Goal: Use online tool/utility: Utilize a website feature to perform a specific function

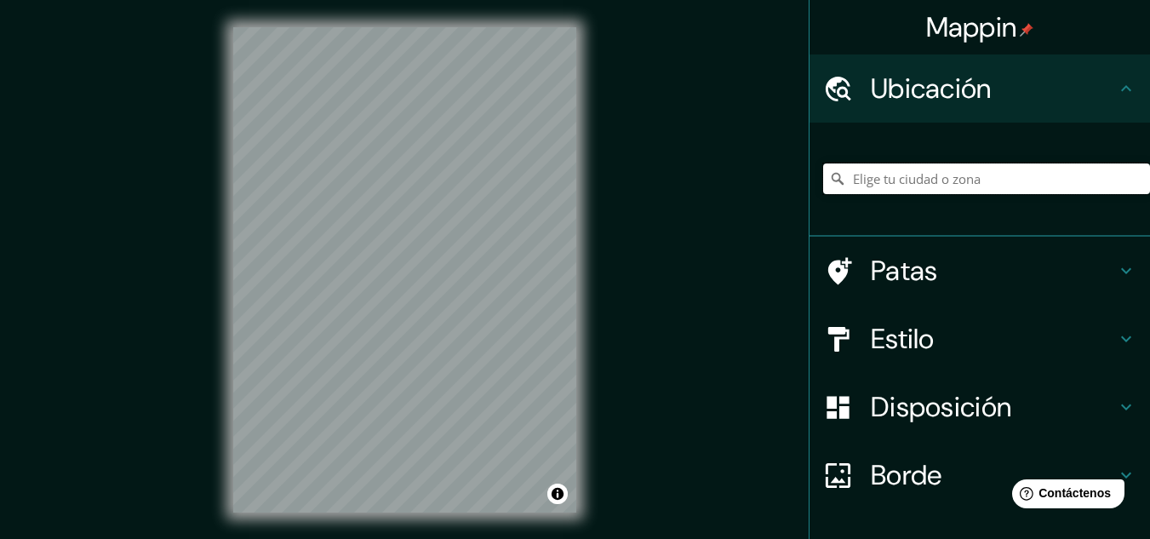
click at [926, 175] on input "Elige tu ciudad o zona" at bounding box center [986, 178] width 327 height 31
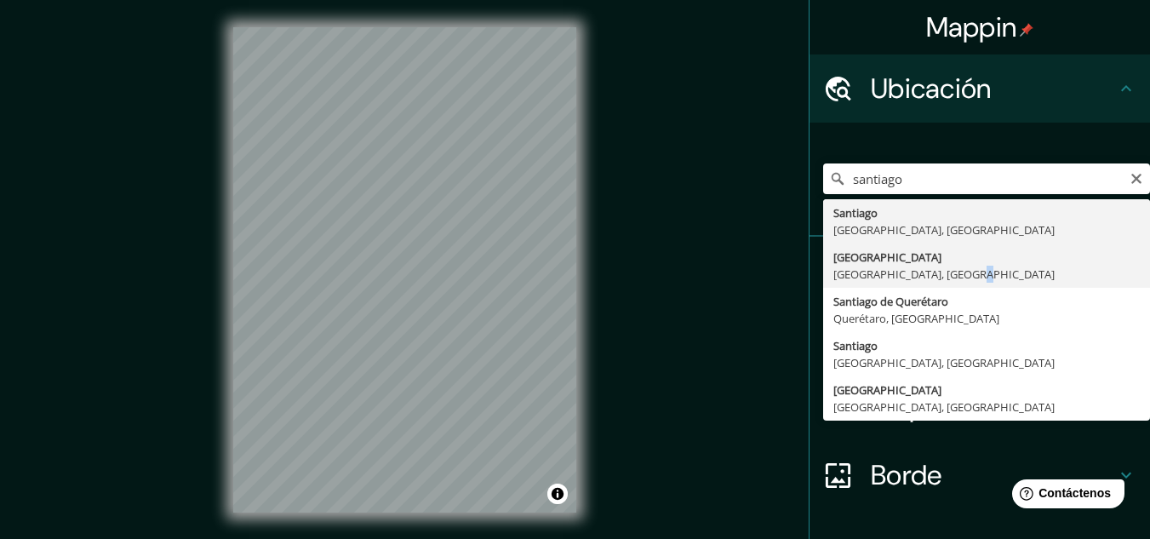
type input "[GEOGRAPHIC_DATA], [GEOGRAPHIC_DATA], [GEOGRAPHIC_DATA]"
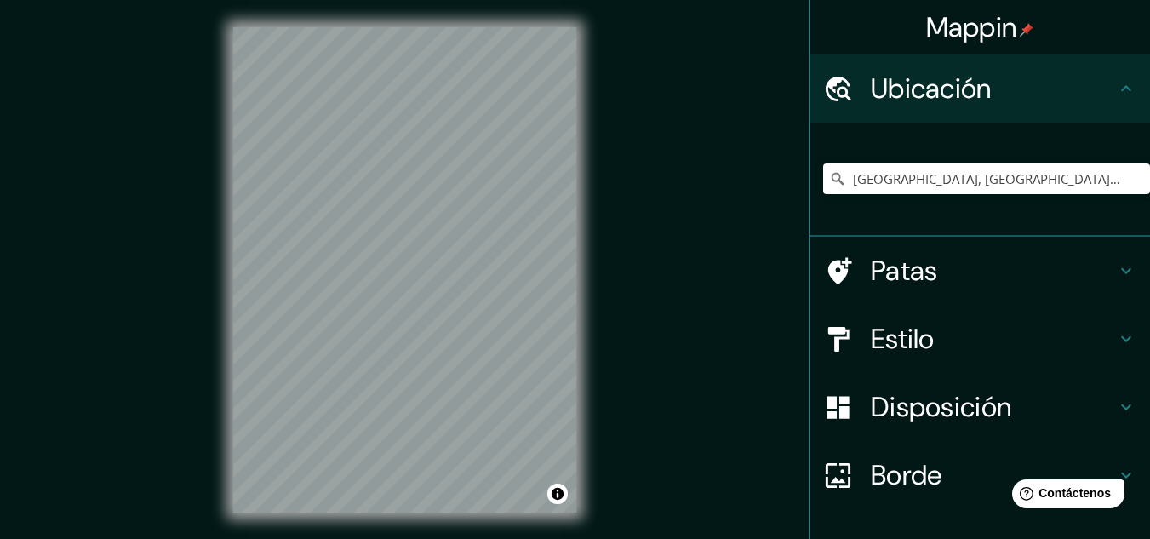
click at [924, 348] on h4 "Estilo" at bounding box center [993, 339] width 245 height 34
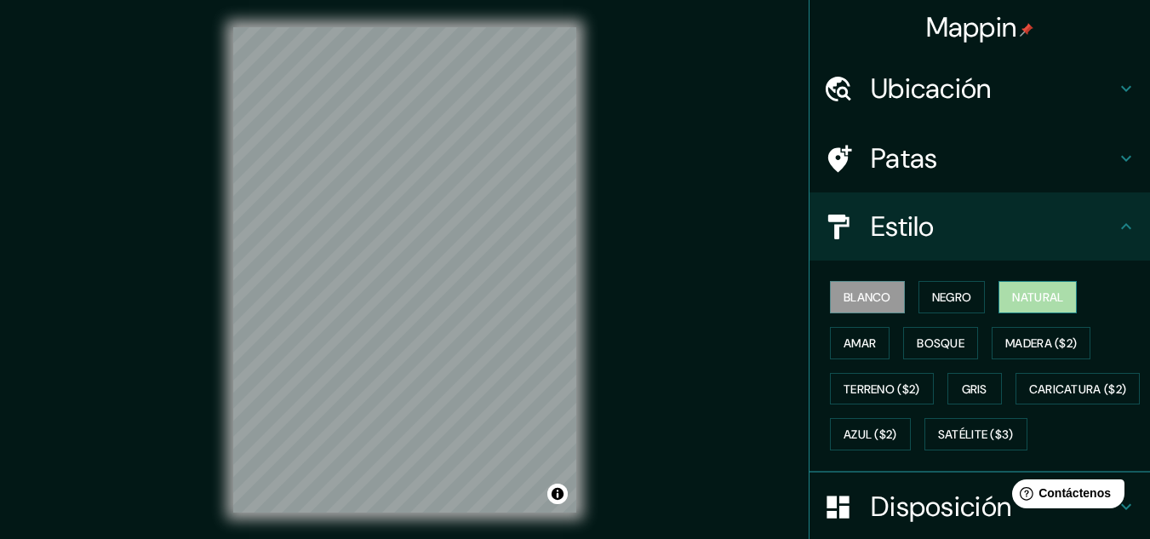
click at [1033, 295] on font "Natural" at bounding box center [1038, 297] width 51 height 15
click at [628, 352] on div "Mappin Ubicación [GEOGRAPHIC_DATA], [GEOGRAPHIC_DATA], [GEOGRAPHIC_DATA] Patas …" at bounding box center [575, 283] width 1150 height 567
click at [517, 526] on div "© Mapbox © OpenStreetMap Improve this map" at bounding box center [405, 270] width 398 height 540
click at [668, 249] on div "Mappin Ubicación [GEOGRAPHIC_DATA], [GEOGRAPHIC_DATA], [GEOGRAPHIC_DATA] Patas …" at bounding box center [575, 283] width 1150 height 567
click at [519, 244] on div at bounding box center [520, 240] width 14 height 14
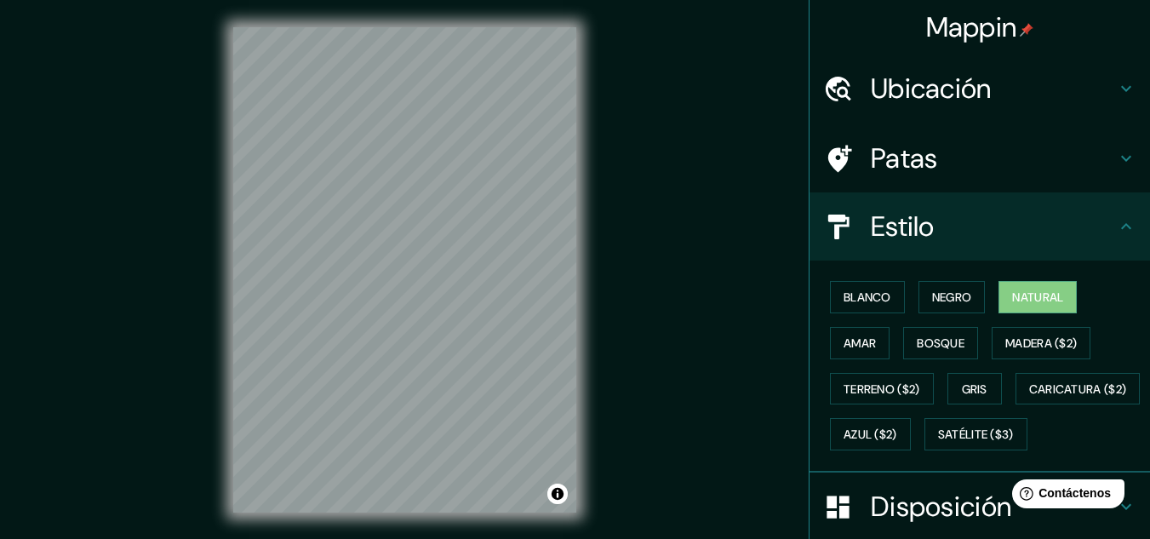
click at [577, 410] on div "© Mapbox © OpenStreetMap Improve this map" at bounding box center [405, 270] width 398 height 540
click at [854, 332] on font "Amar" at bounding box center [860, 343] width 32 height 22
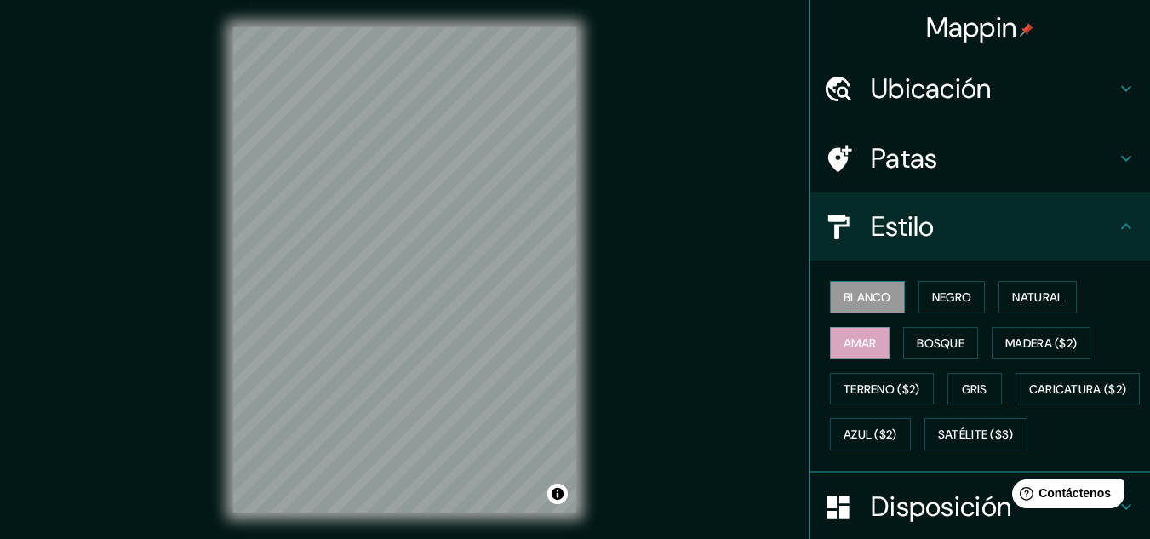
click at [869, 306] on font "Blanco" at bounding box center [868, 297] width 48 height 22
click at [872, 341] on button "Amar" at bounding box center [860, 343] width 60 height 32
click at [917, 336] on font "Bosque" at bounding box center [941, 343] width 48 height 15
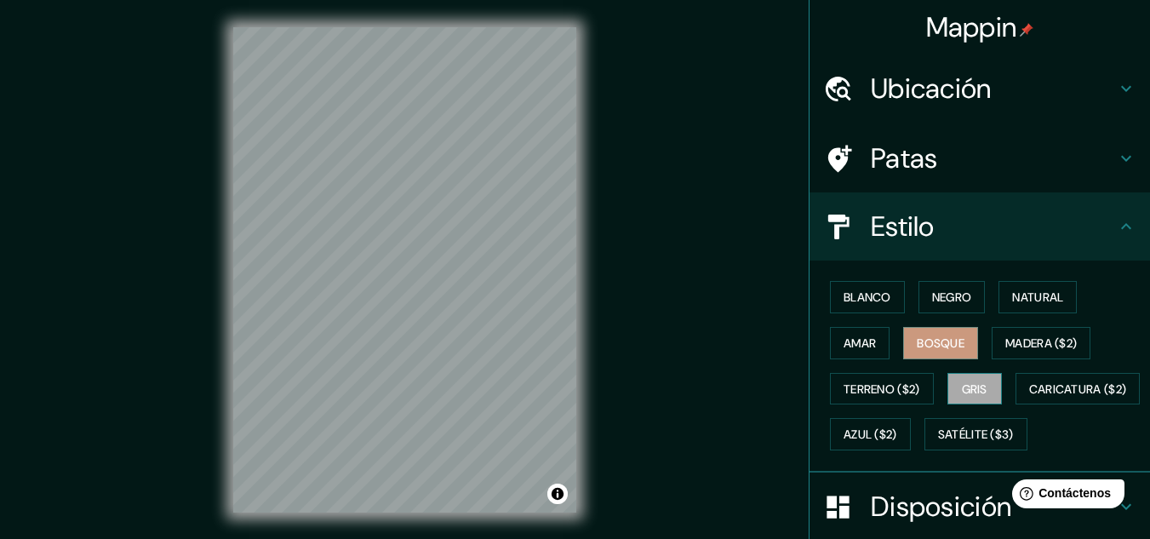
click at [950, 387] on button "Gris" at bounding box center [975, 389] width 54 height 32
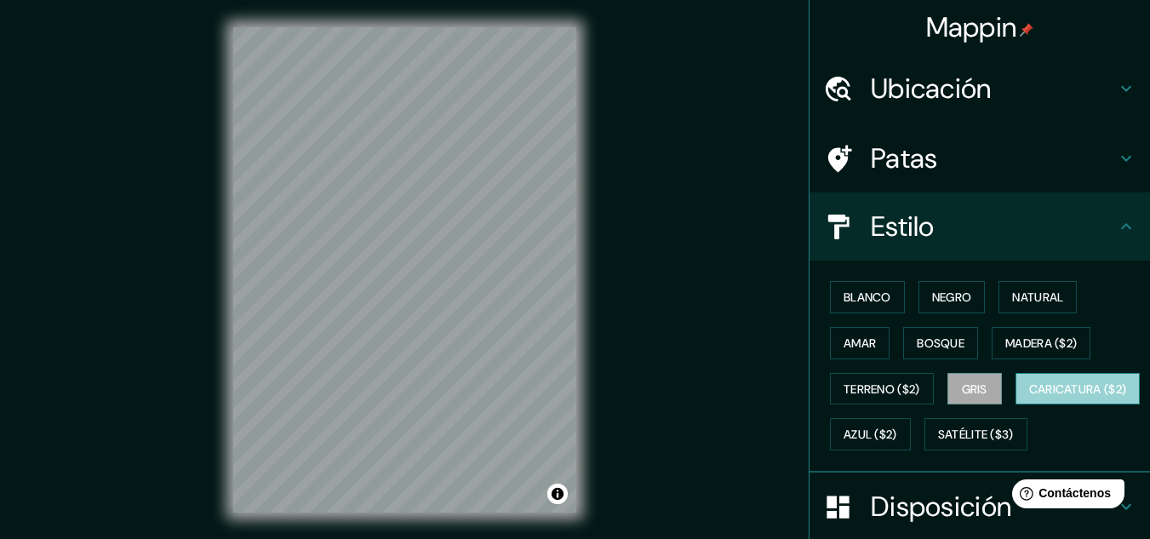
click at [1030, 397] on font "Caricatura ($2)" at bounding box center [1079, 388] width 98 height 15
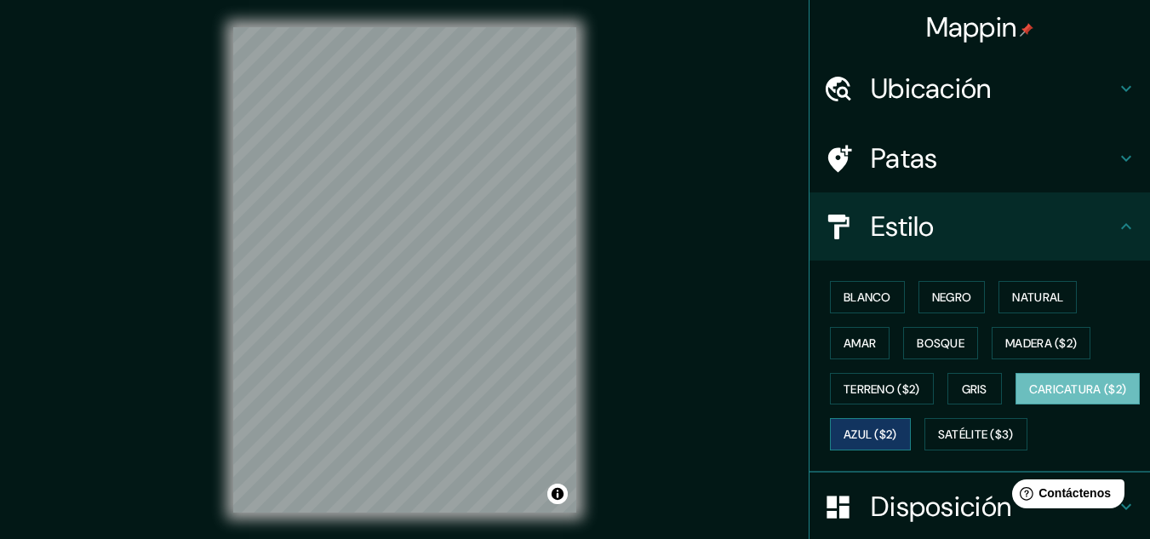
click at [898, 440] on font "Azul ($2)" at bounding box center [871, 434] width 54 height 15
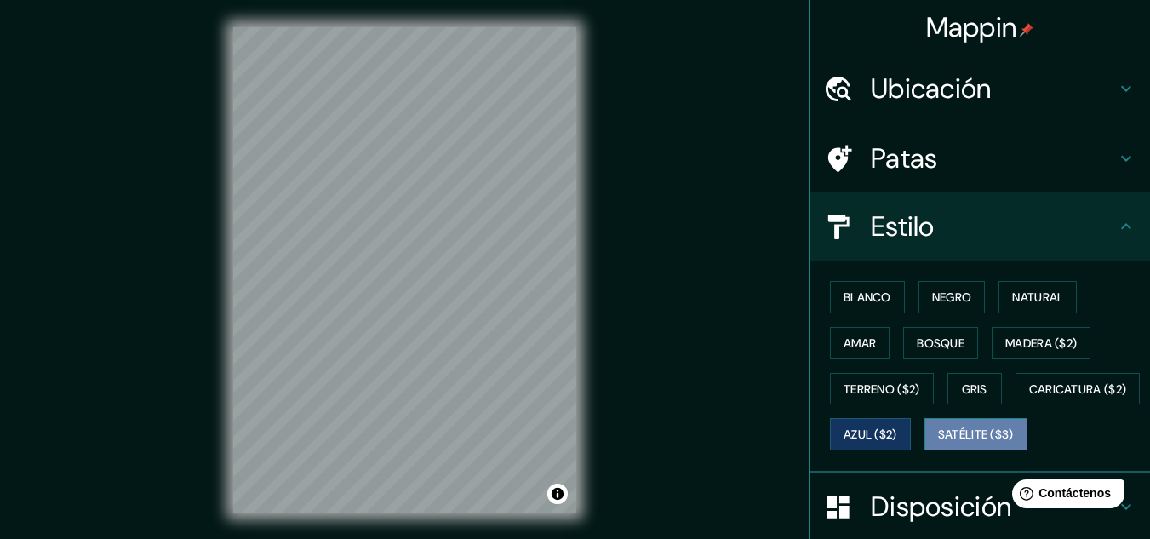
click at [938, 443] on font "Satélite ($3)" at bounding box center [976, 434] width 76 height 15
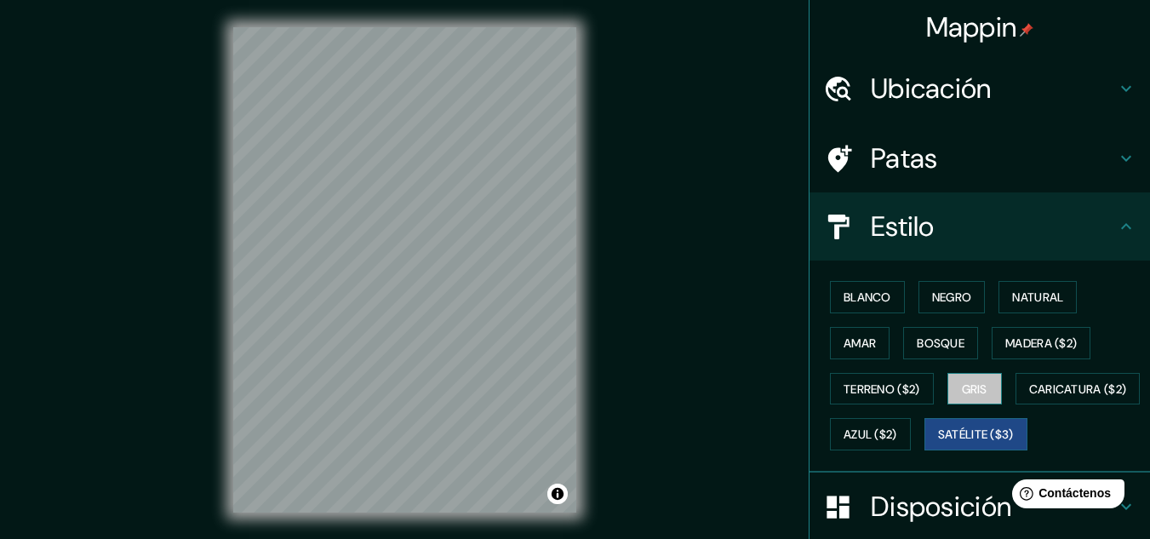
click at [962, 384] on font "Gris" at bounding box center [975, 388] width 26 height 15
click at [693, 203] on div "Mappin Ubicación [GEOGRAPHIC_DATA], [GEOGRAPHIC_DATA], [GEOGRAPHIC_DATA] Patas …" at bounding box center [575, 283] width 1150 height 567
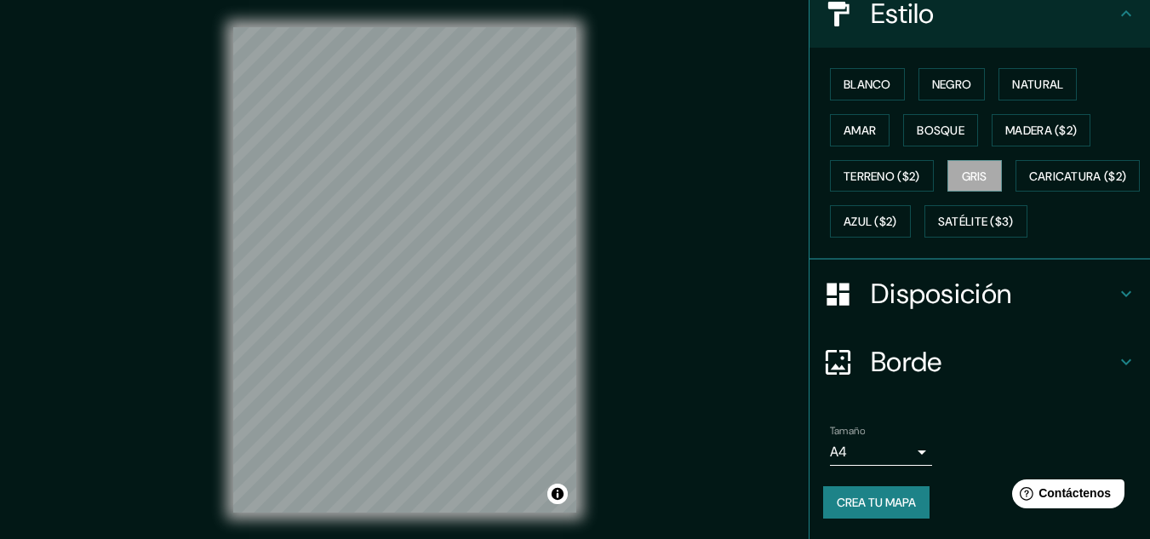
scroll to position [255, 0]
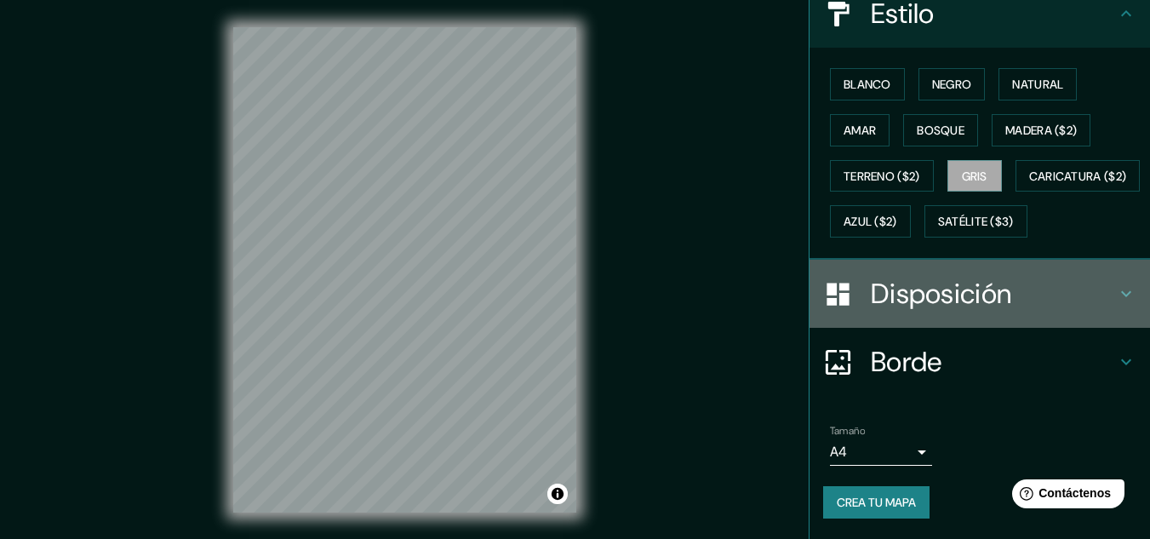
click at [964, 284] on font "Disposición" at bounding box center [941, 294] width 141 height 36
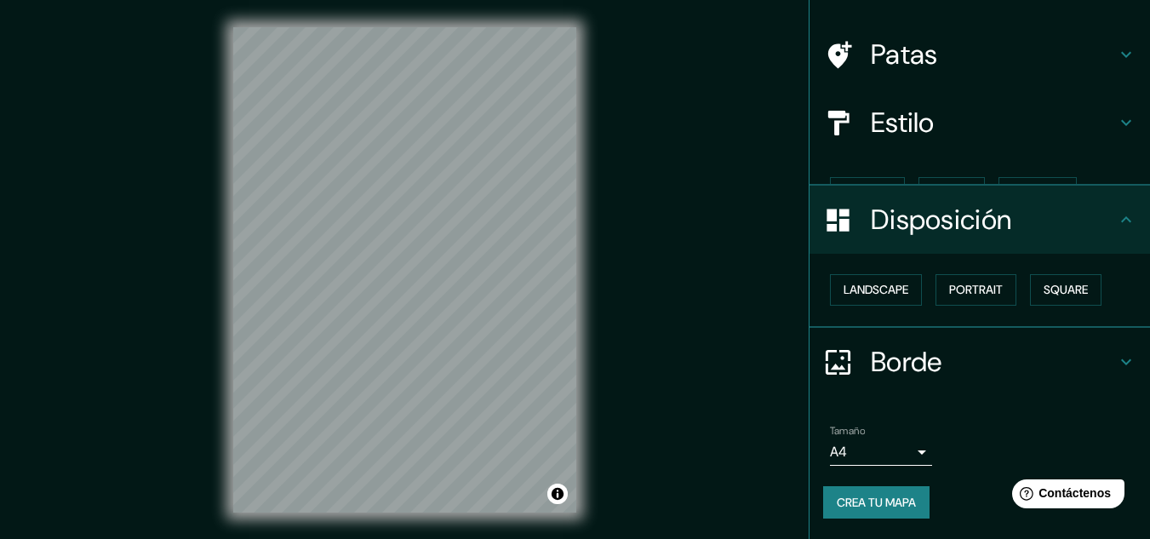
scroll to position [75, 0]
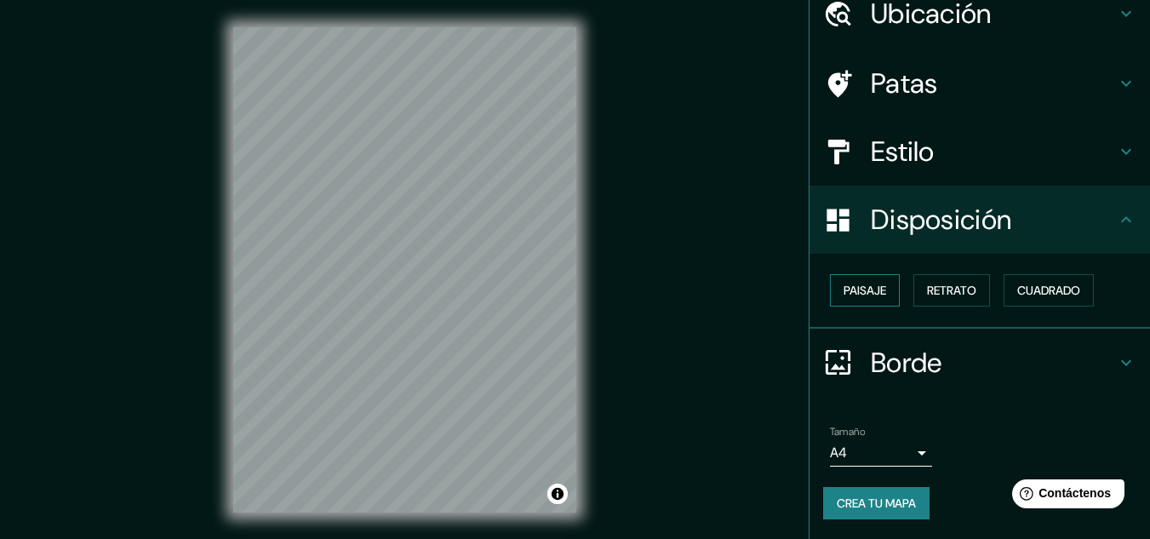
click at [869, 297] on font "Paisaje" at bounding box center [865, 290] width 43 height 15
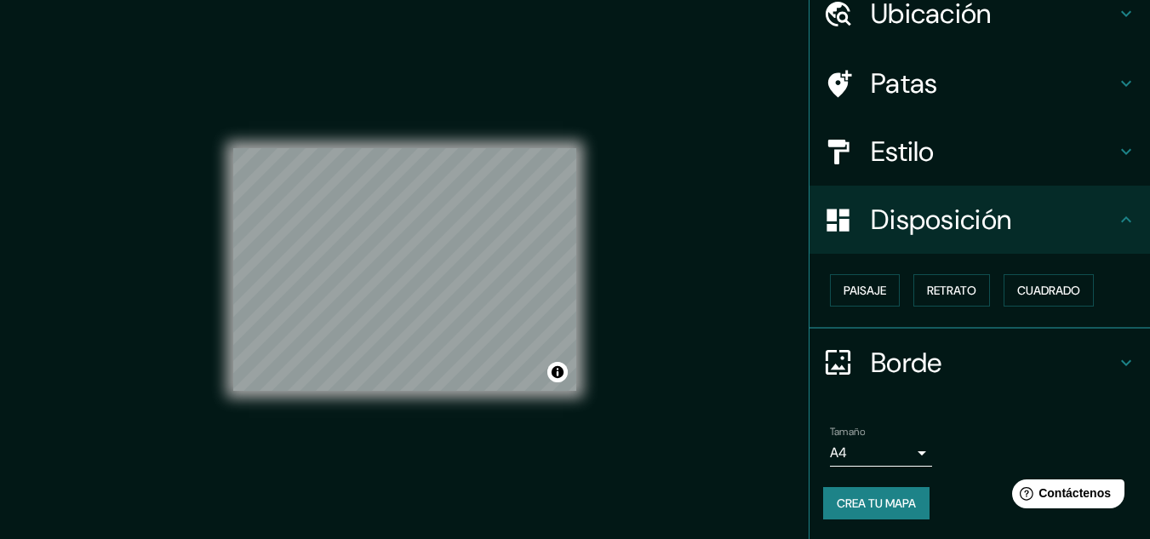
click at [927, 166] on h4 "Estilo" at bounding box center [993, 152] width 245 height 34
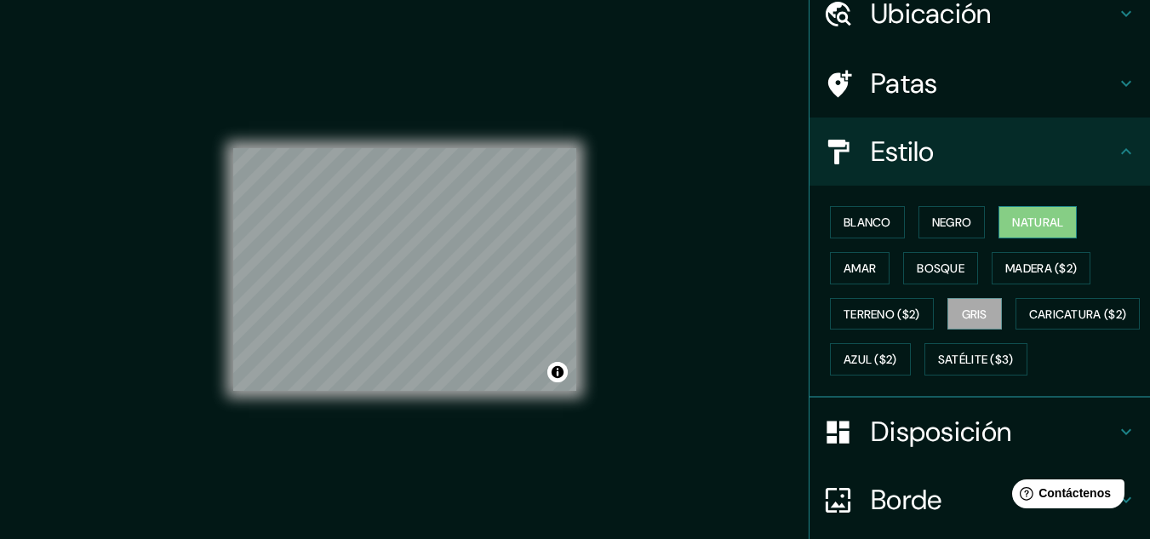
click at [1036, 220] on font "Natural" at bounding box center [1038, 222] width 51 height 15
click at [951, 450] on font "Disposición" at bounding box center [941, 432] width 141 height 36
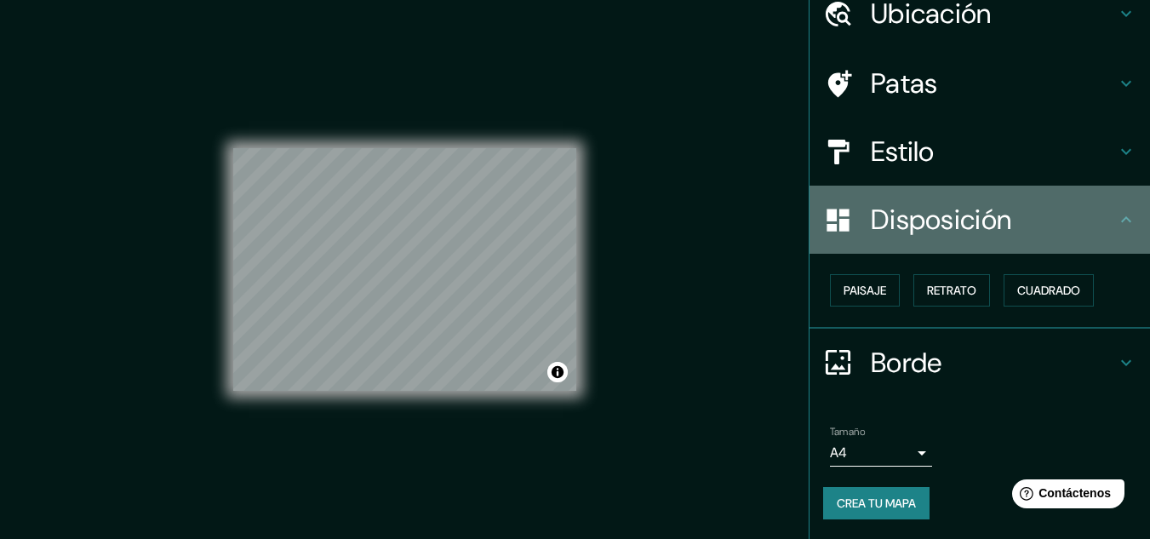
click at [1000, 227] on font "Disposición" at bounding box center [941, 220] width 141 height 36
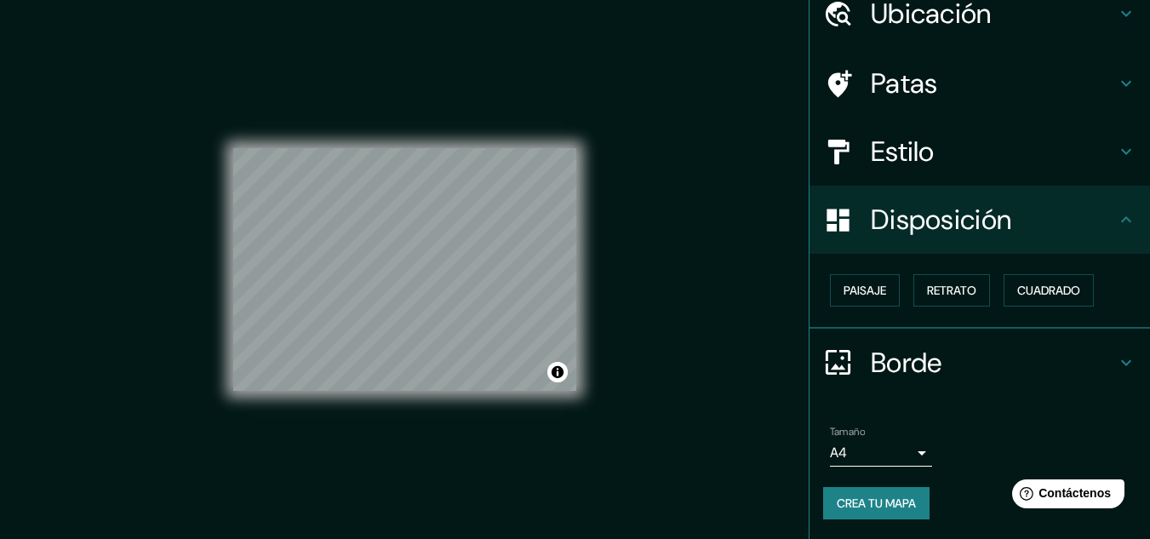
click at [921, 381] on div "Borde" at bounding box center [980, 363] width 341 height 68
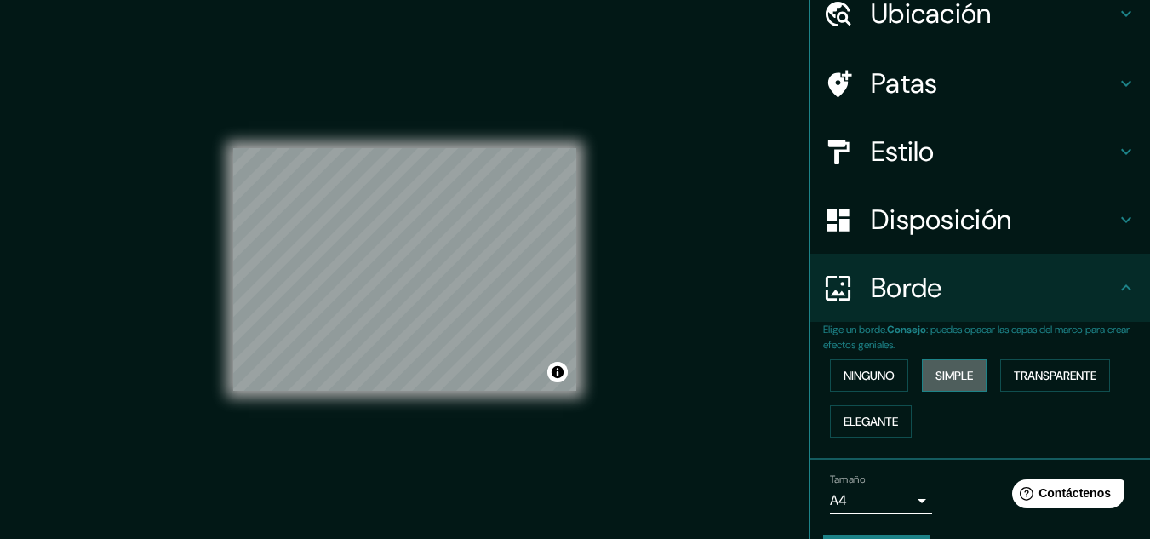
click at [955, 383] on font "Simple" at bounding box center [954, 375] width 37 height 15
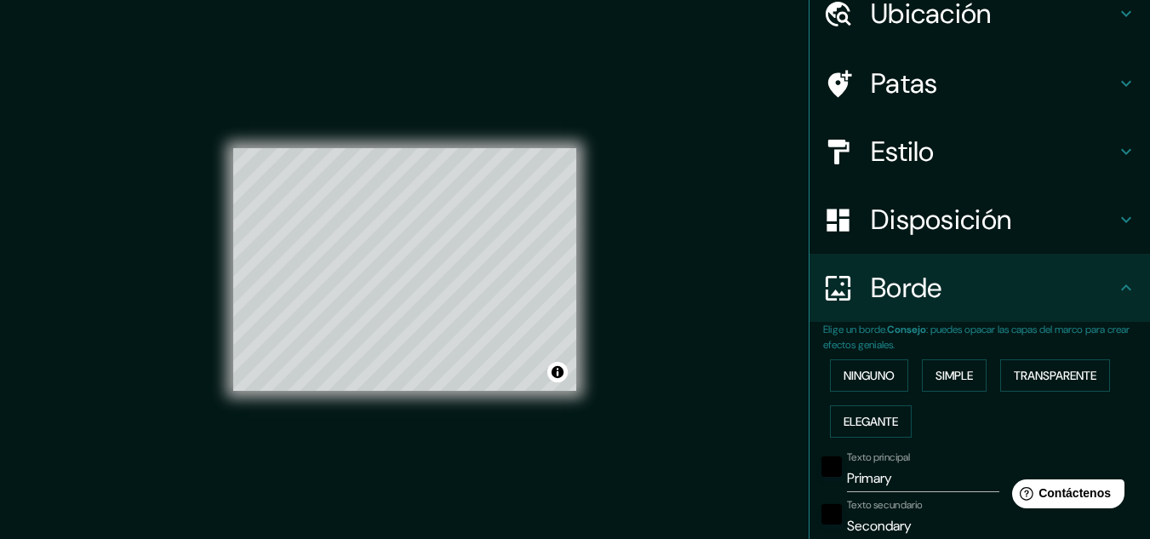
click at [875, 487] on input "Primary" at bounding box center [923, 478] width 152 height 27
click at [875, 486] on input "Primary" at bounding box center [923, 478] width 152 height 27
type input "M"
type input "161"
type input "32"
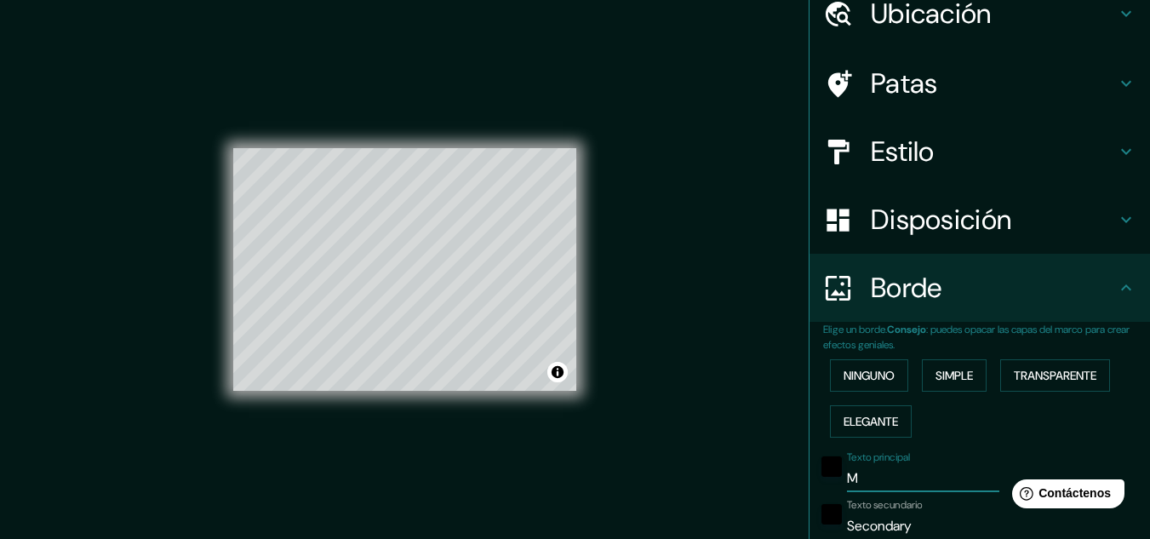
type input "Mo"
type input "161"
type input "32"
type input "Mor"
type input "161"
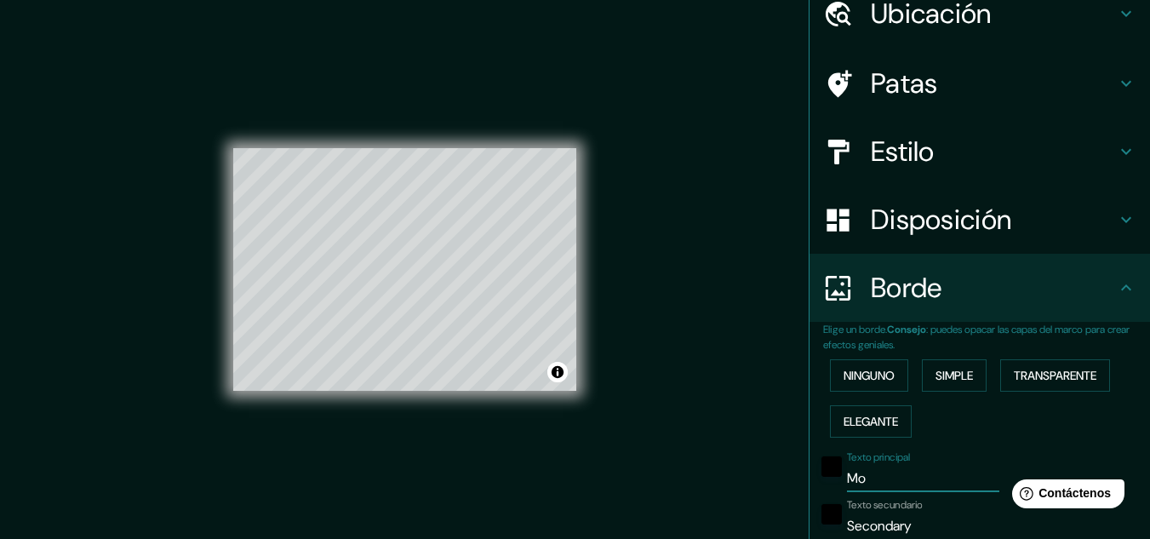
type input "32"
type input "Morf"
type input "161"
type input "32"
type input "Morfo"
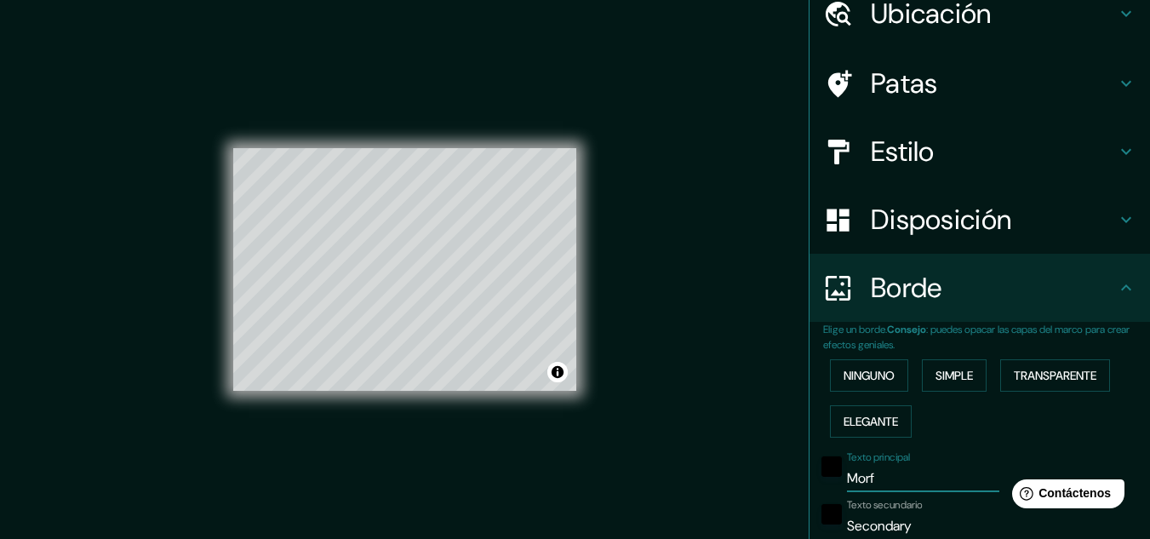
type input "161"
type input "32"
type input "Morfol"
type input "161"
type input "32"
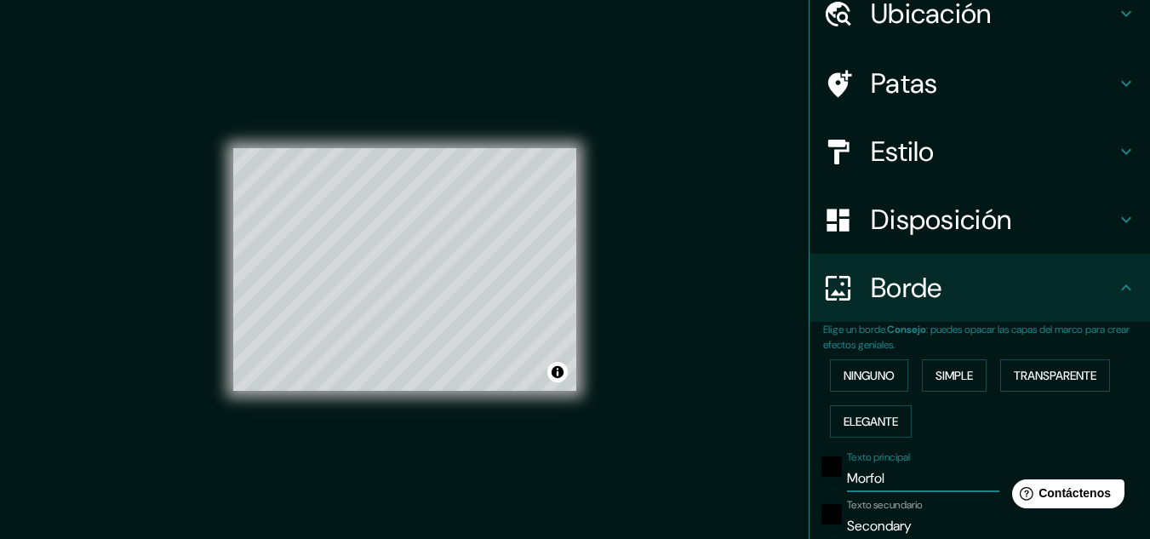
type input "Morfolo"
type input "161"
type input "32"
type input "Morfolog"
type input "161"
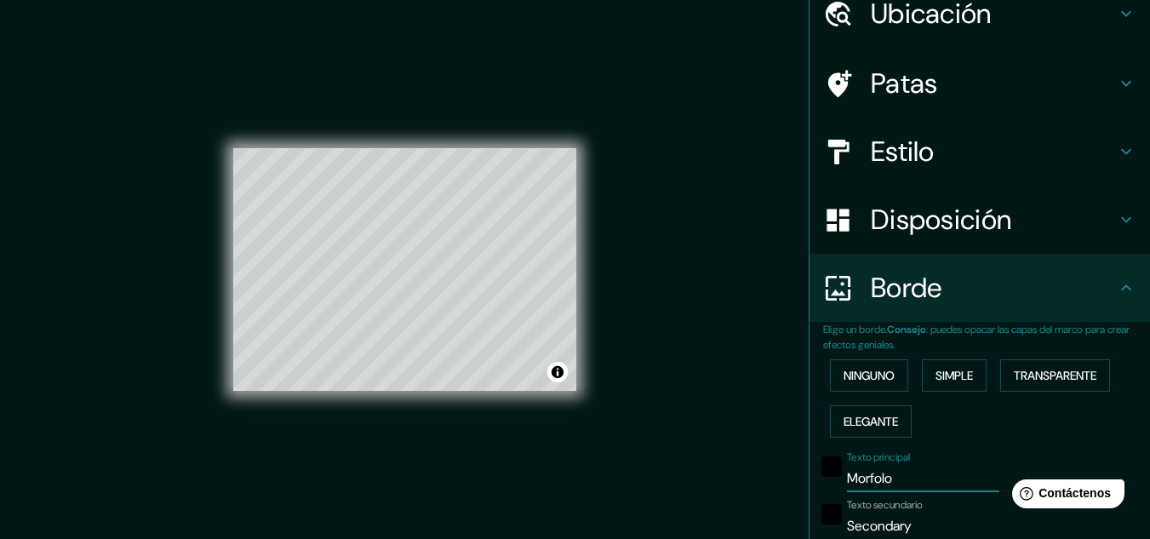
type input "32"
type input "Morfologi"
type input "161"
type input "32"
type input "Morfologia"
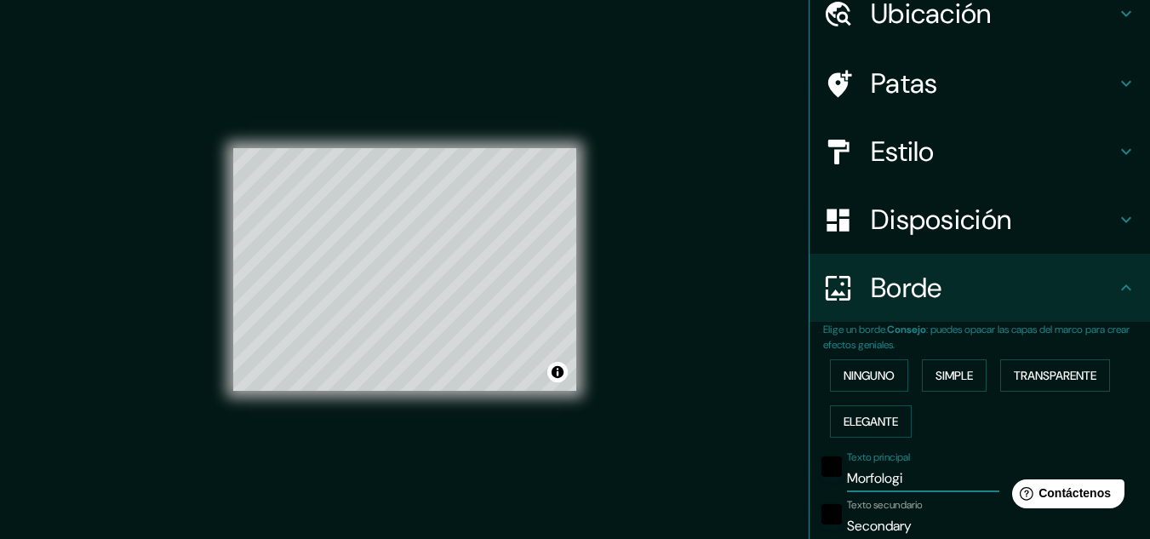
type input "161"
type input "32"
type input "Morfologiai"
type input "161"
type input "32"
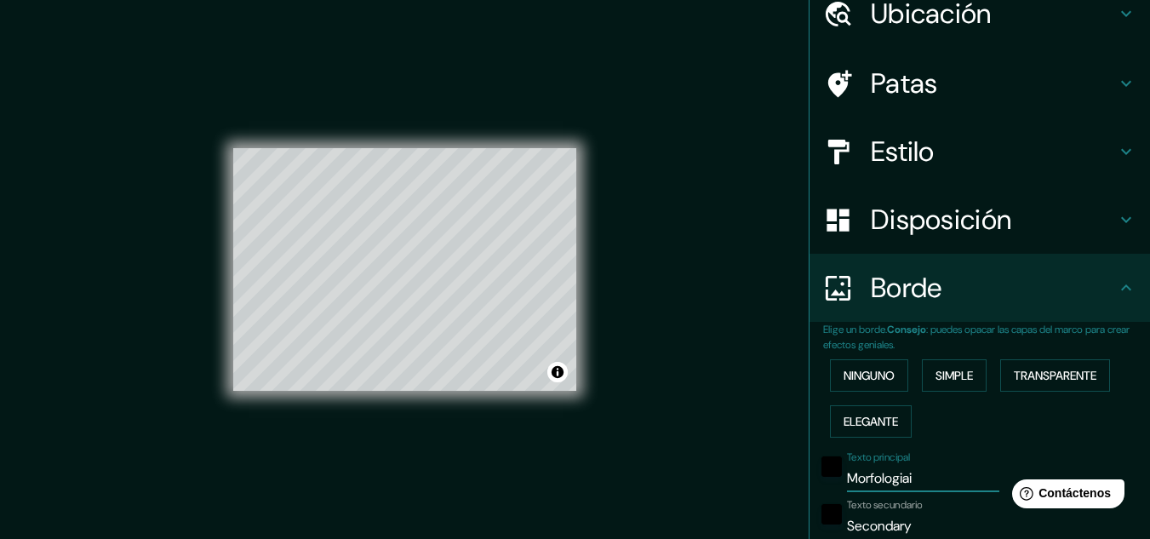
type input "Morfologiaii"
type input "161"
type input "32"
type input "Morfologiaiii"
type input "161"
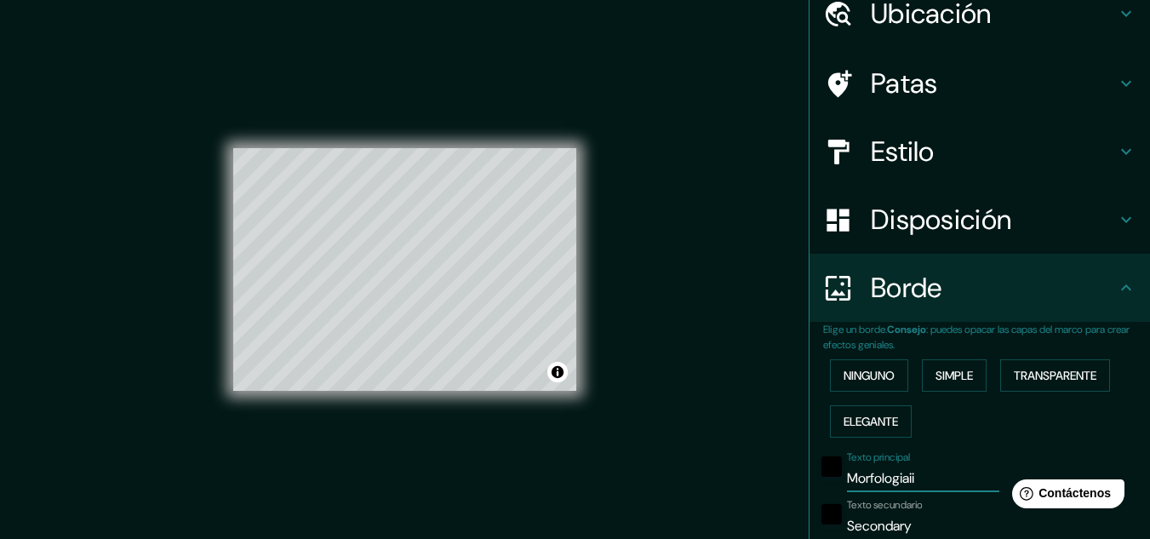
type input "32"
click at [899, 476] on input "Morfologiaiii" at bounding box center [923, 478] width 152 height 27
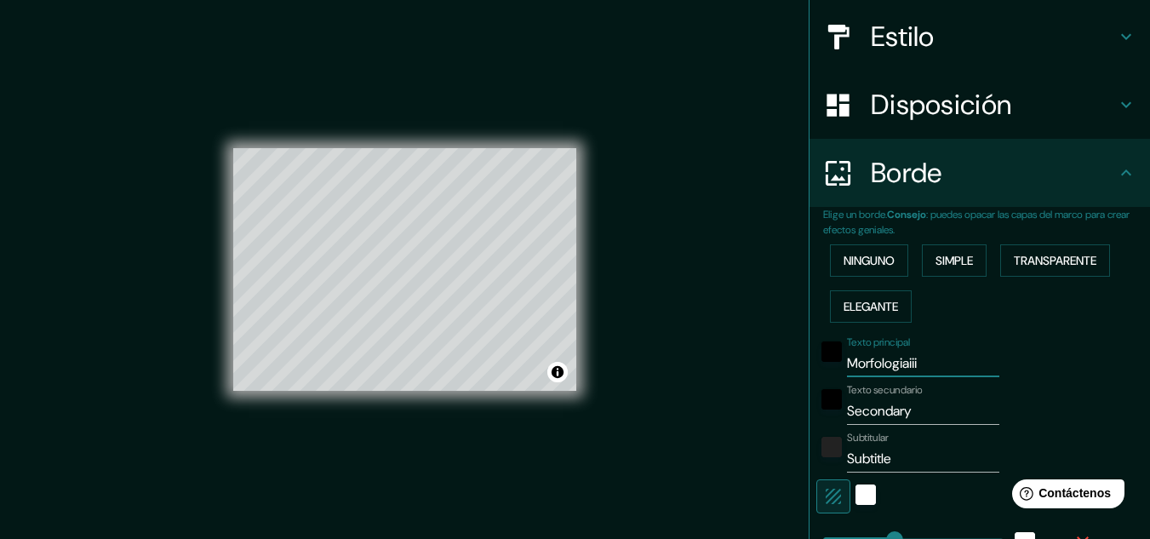
scroll to position [160, 0]
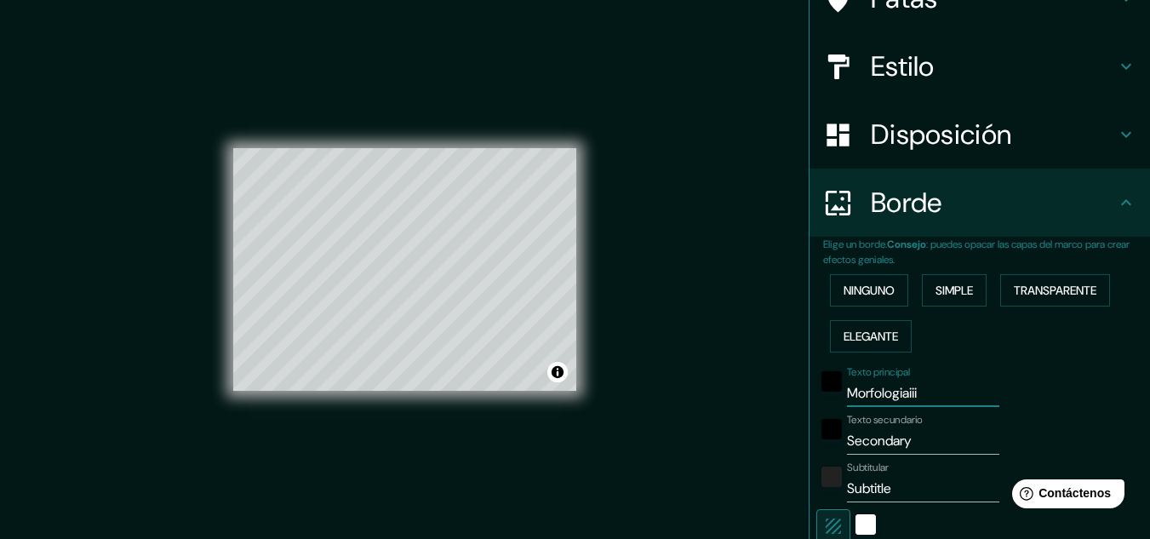
drag, startPoint x: 943, startPoint y: 402, endPoint x: 831, endPoint y: 398, distance: 111.6
click at [831, 398] on div "Texto principal Morfologiaiii" at bounding box center [956, 386] width 279 height 41
type input "Morfologiaiii"
type input "161"
type input "32"
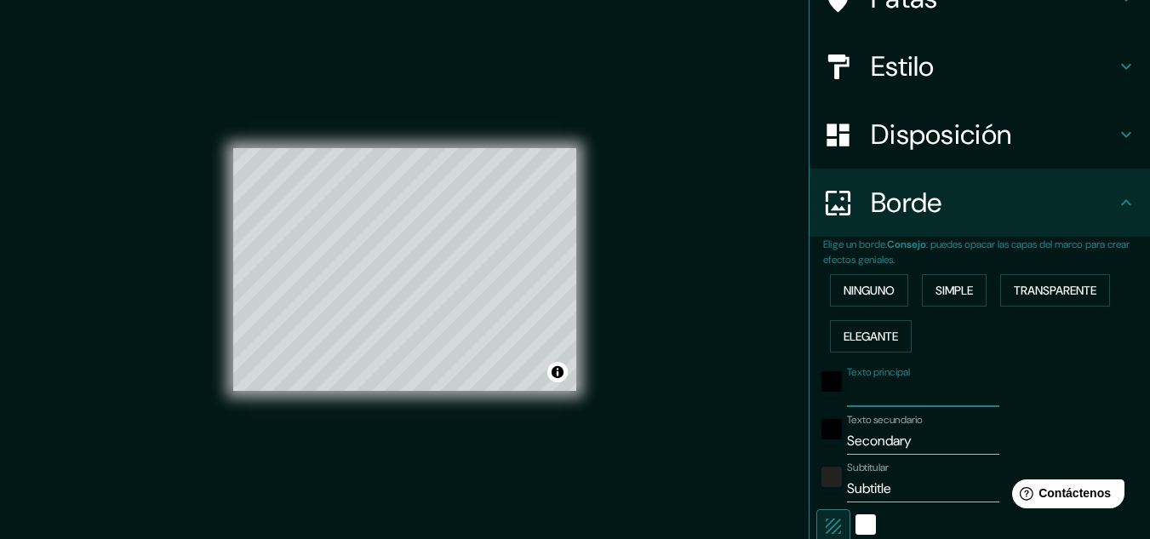
click at [924, 441] on input "Secondary" at bounding box center [923, 440] width 152 height 27
drag, startPoint x: 927, startPoint y: 441, endPoint x: 832, endPoint y: 444, distance: 95.4
click at [832, 444] on div "Texto secundario Secondary" at bounding box center [956, 434] width 279 height 41
type input "M"
type input "161"
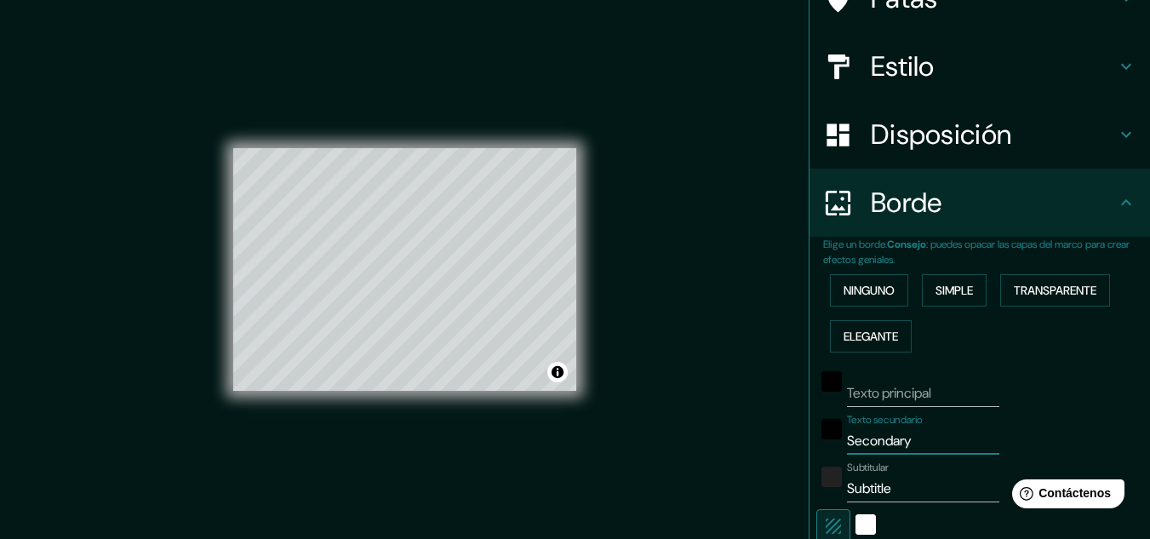
type input "32"
type input "MO"
type input "161"
type input "32"
type input "MOR"
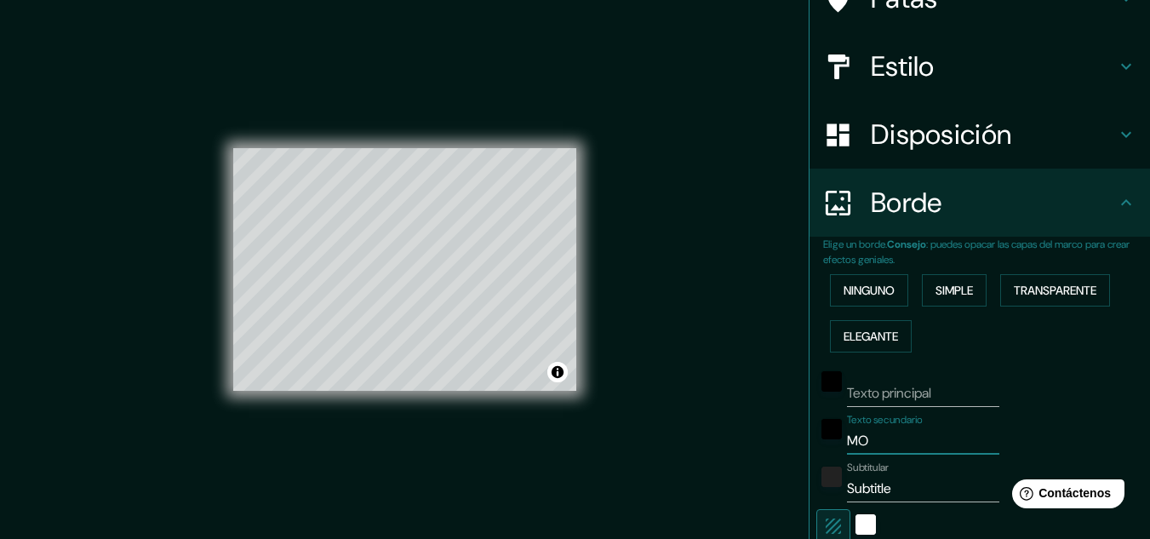
type input "161"
type input "32"
type input "MORF"
type input "161"
type input "32"
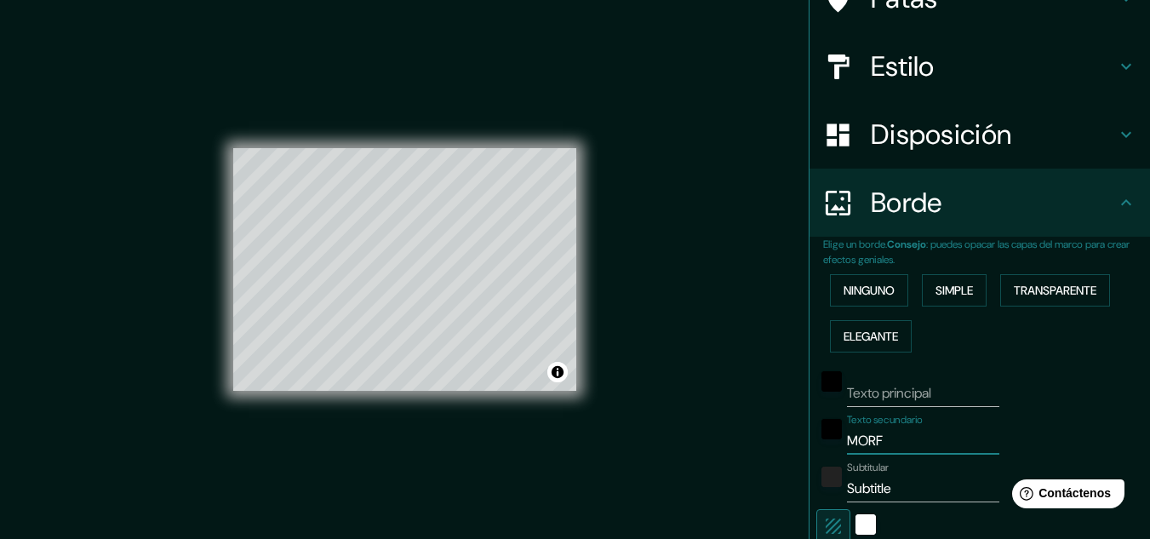
type input "MORFO"
type input "161"
type input "32"
type input "MORFOL"
type input "161"
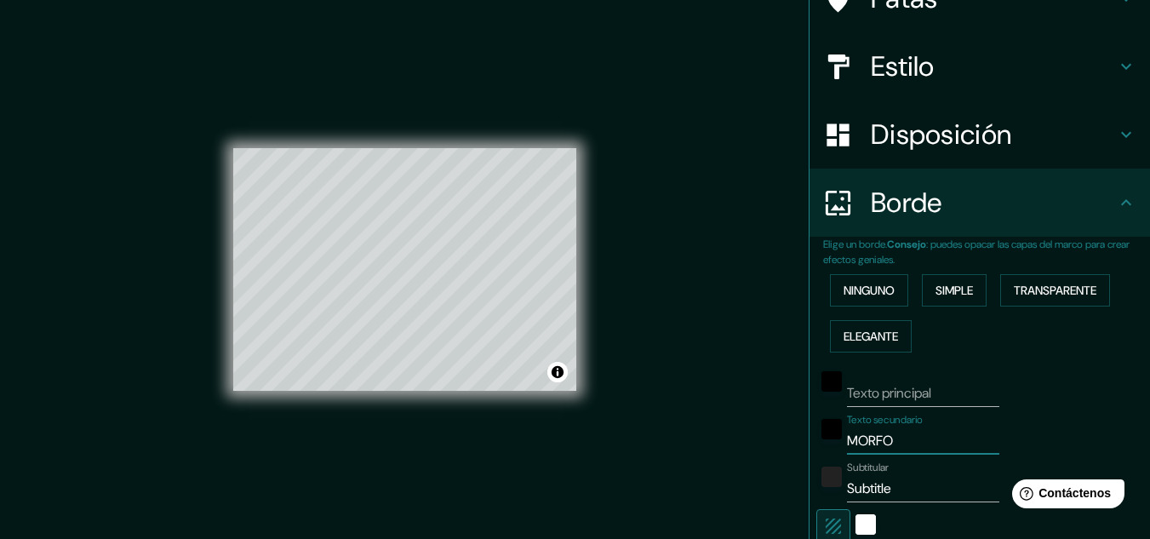
type input "32"
type input "MORFOLO"
type input "161"
type input "32"
type input "MORFOL"
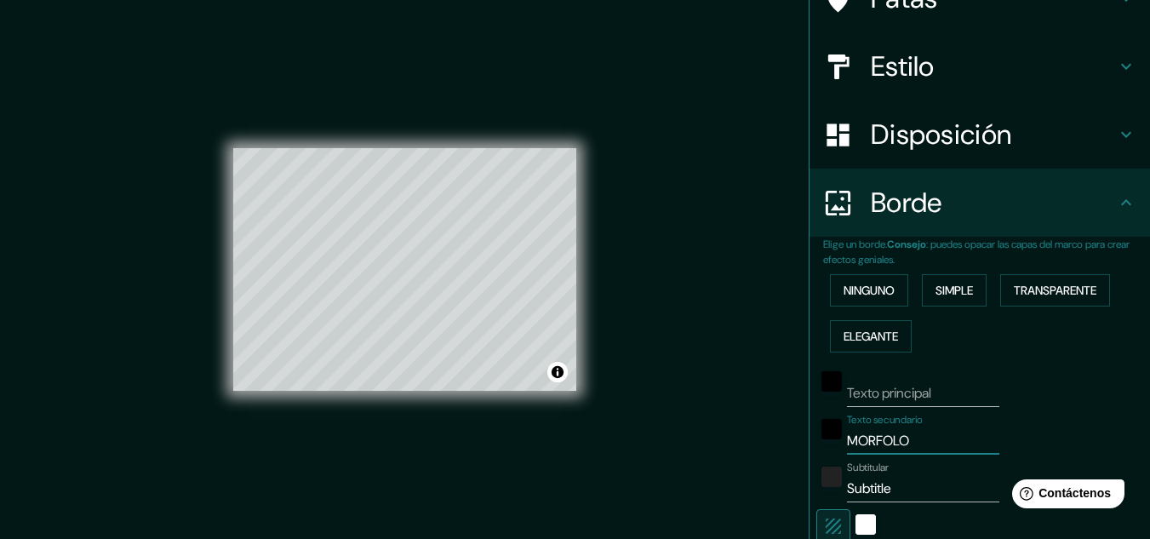
type input "161"
type input "32"
type input "MORFOLO"
type input "161"
type input "32"
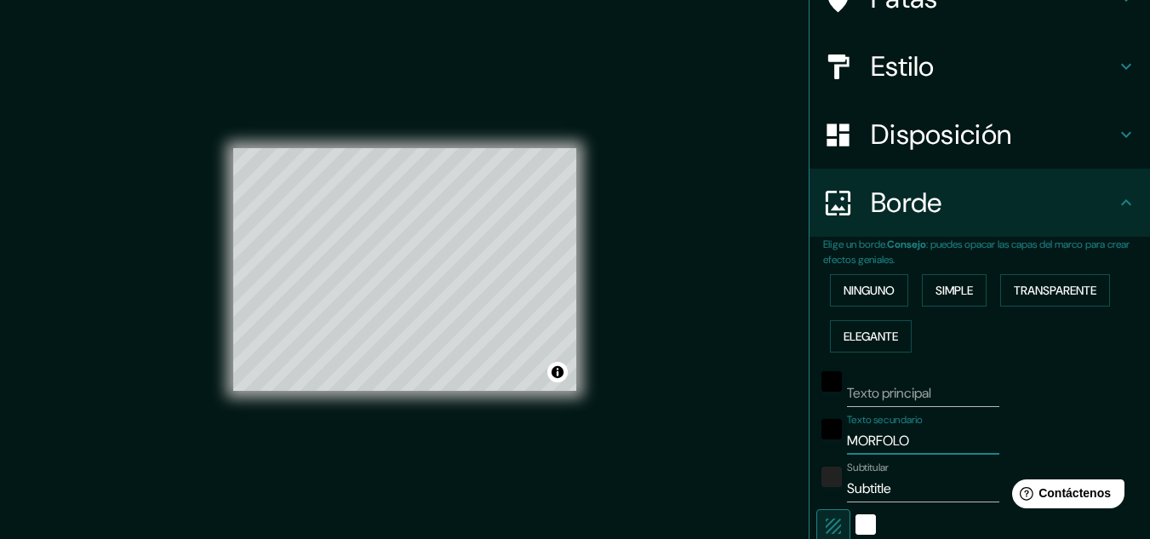
type input "MORFOLOG"
type input "161"
type input "32"
type input "MORFOLOGI"
type input "161"
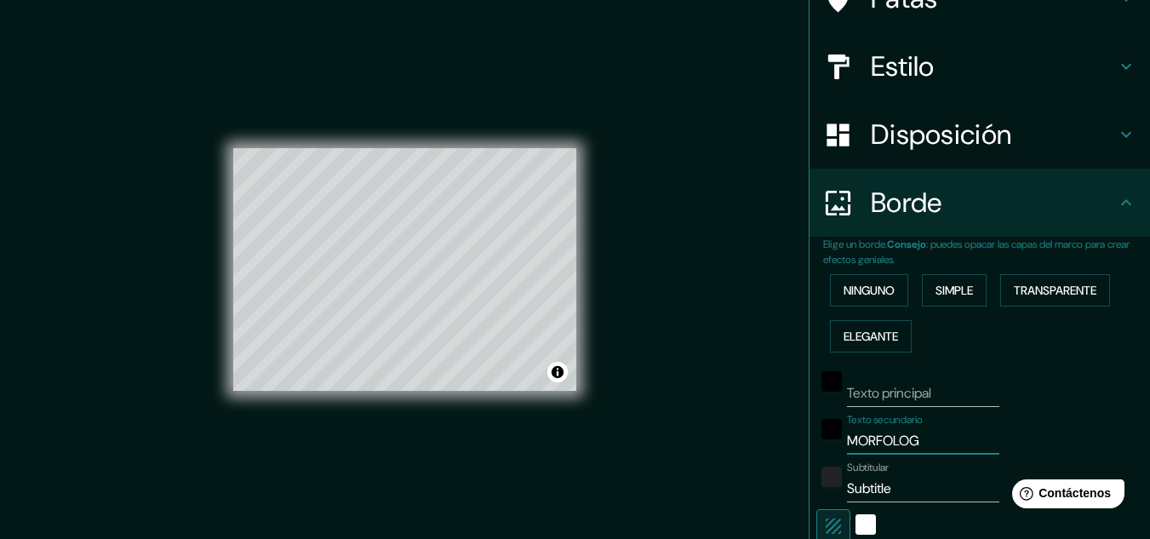
type input "32"
type input "MORFOLOGIA"
type input "161"
type input "32"
type input "MORFOLOGIA"
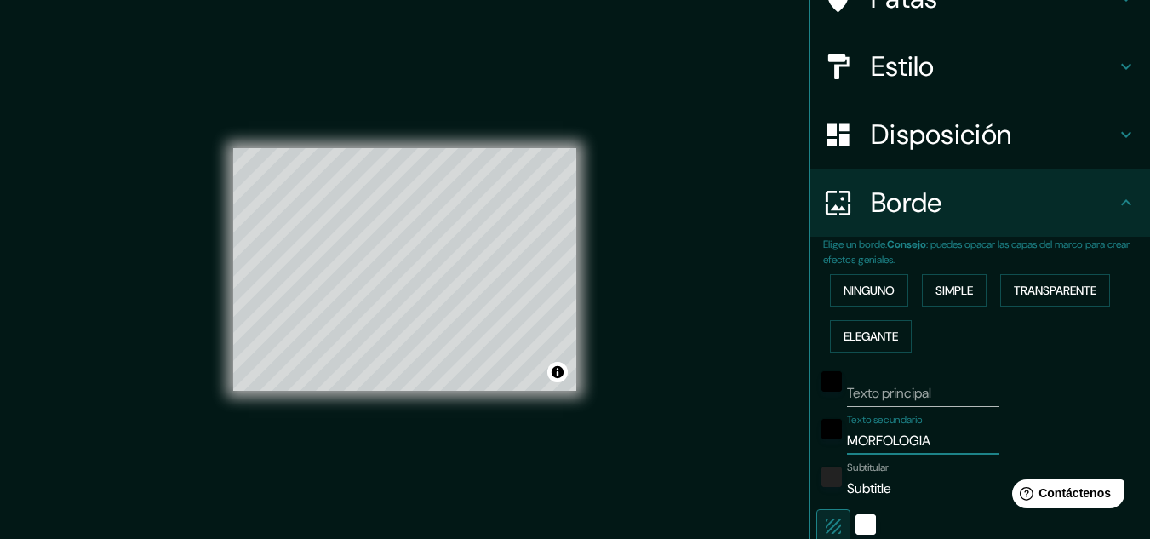
type input "161"
type input "32"
type input "MORFOLOGIA i"
type input "161"
type input "32"
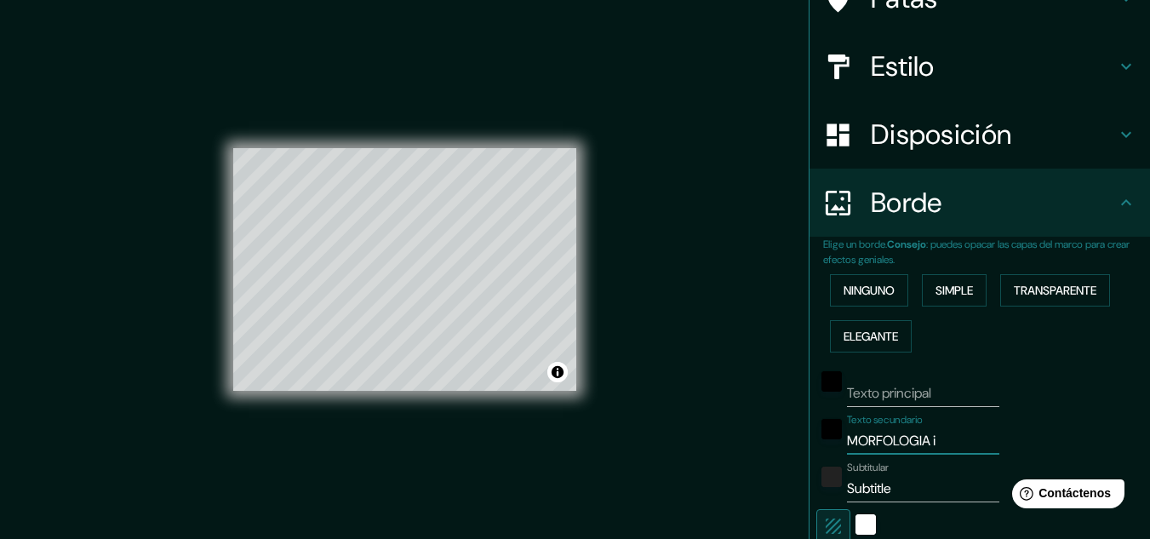
type input "MORFOLOGIA ii"
type input "161"
type input "32"
type input "MORFOLOGIA iii"
type input "161"
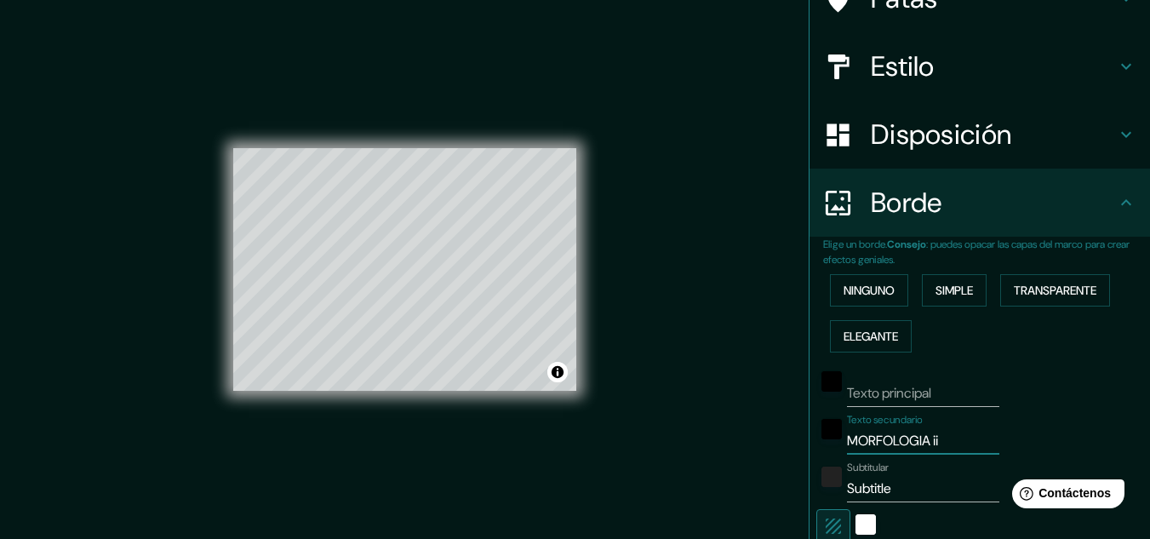
type input "32"
type input "MORFOLOGIA iii"
click at [862, 492] on input "Subtitle" at bounding box center [923, 488] width 152 height 27
type input "G"
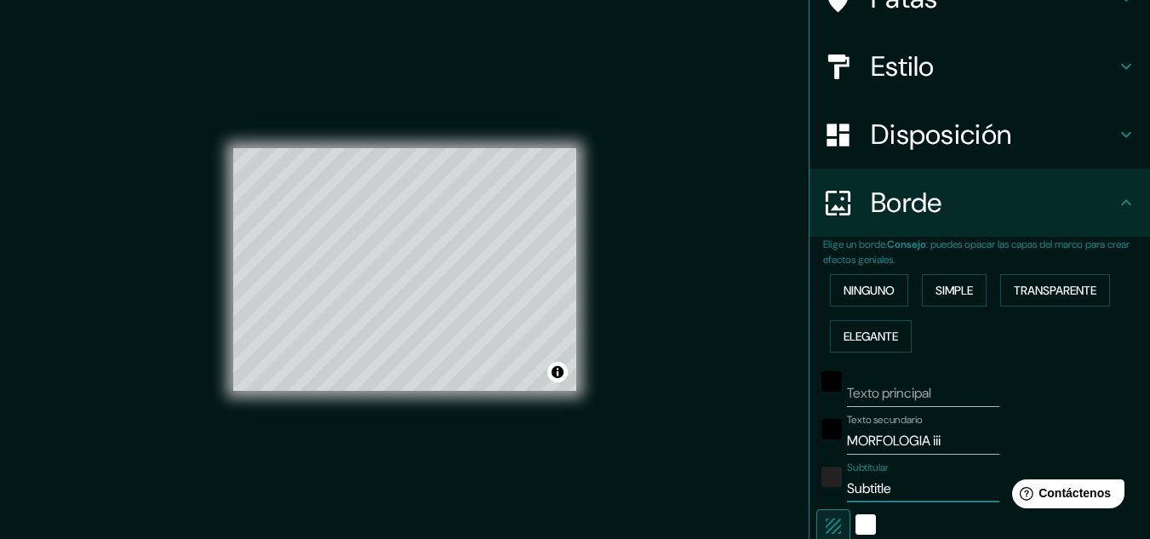
type input "161"
type input "32"
type input "GR"
type input "161"
type input "32"
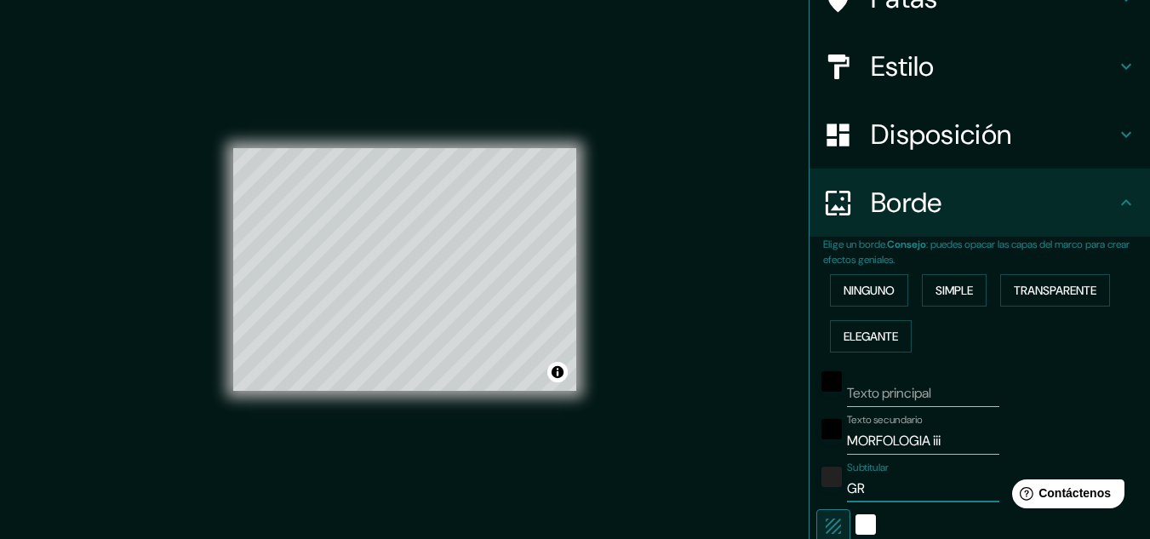
type input "GRU"
type input "161"
type input "32"
type input "GRUP"
type input "161"
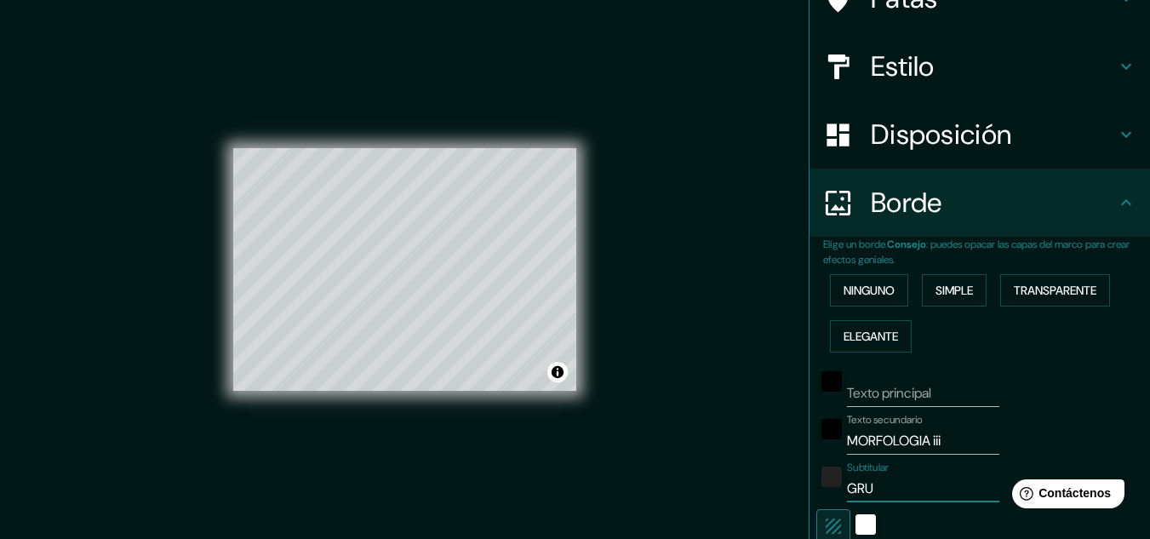
type input "32"
type input "GRUPO"
type input "161"
type input "32"
type input "GRUPO"
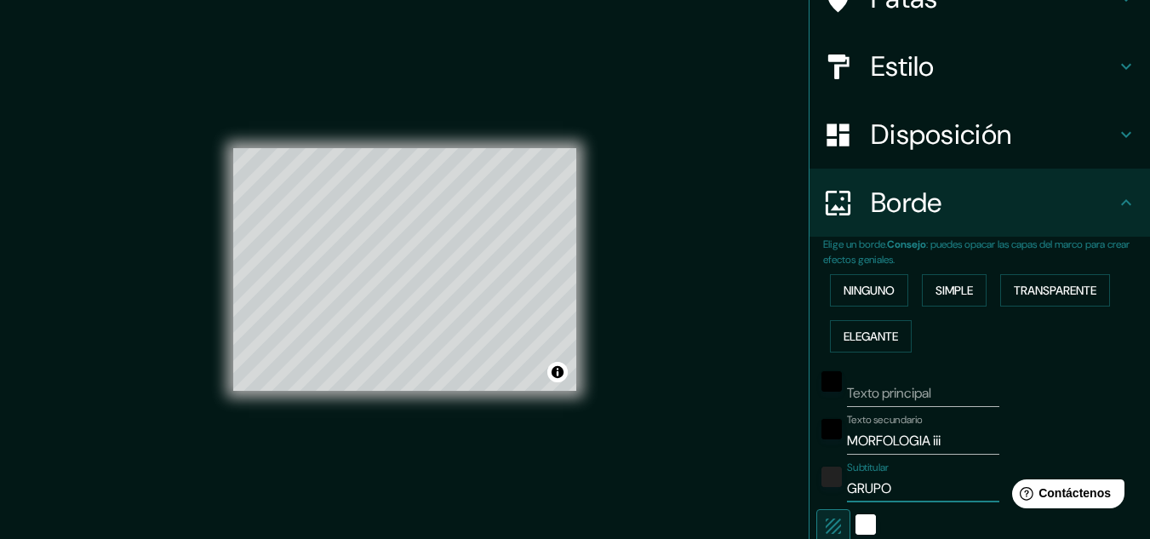
type input "161"
type input "32"
type input "GRUPO #"
type input "161"
type input "32"
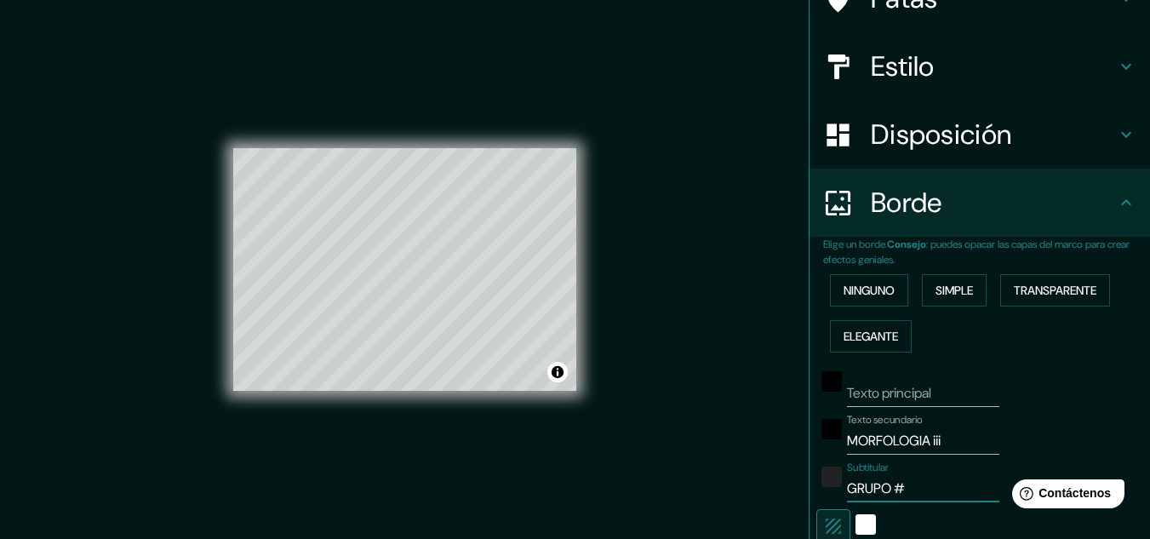
type input "GRUPO"
type input "161"
type input "32"
type input "GRUPO 3"
type input "161"
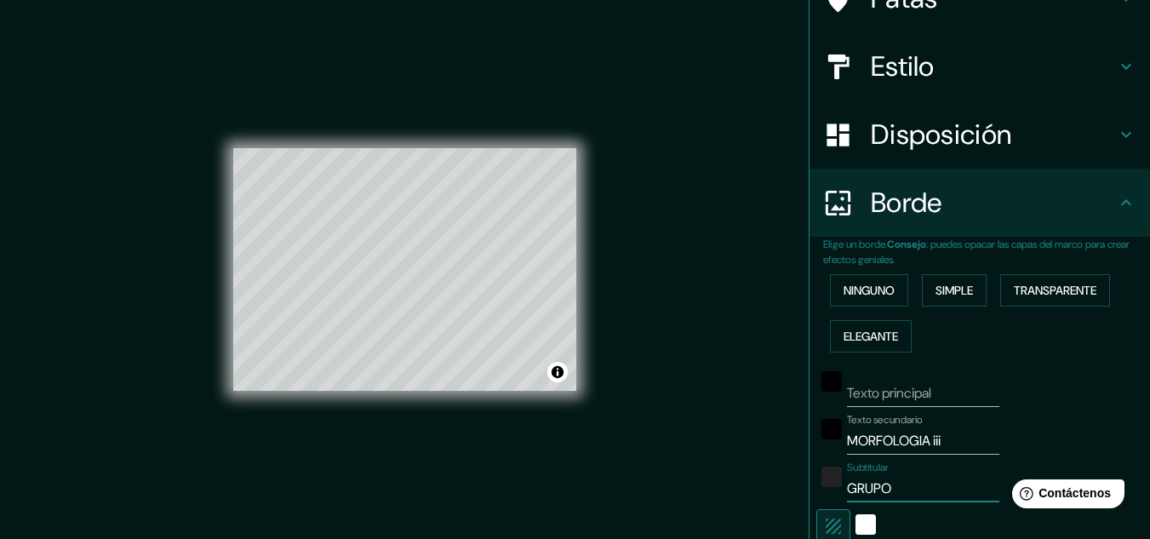
type input "32"
type input "GRUPO 3"
click at [876, 330] on font "Elegante" at bounding box center [871, 336] width 54 height 15
click at [982, 303] on div "Ninguno Simple Transparente Elegante" at bounding box center [986, 313] width 327 height 92
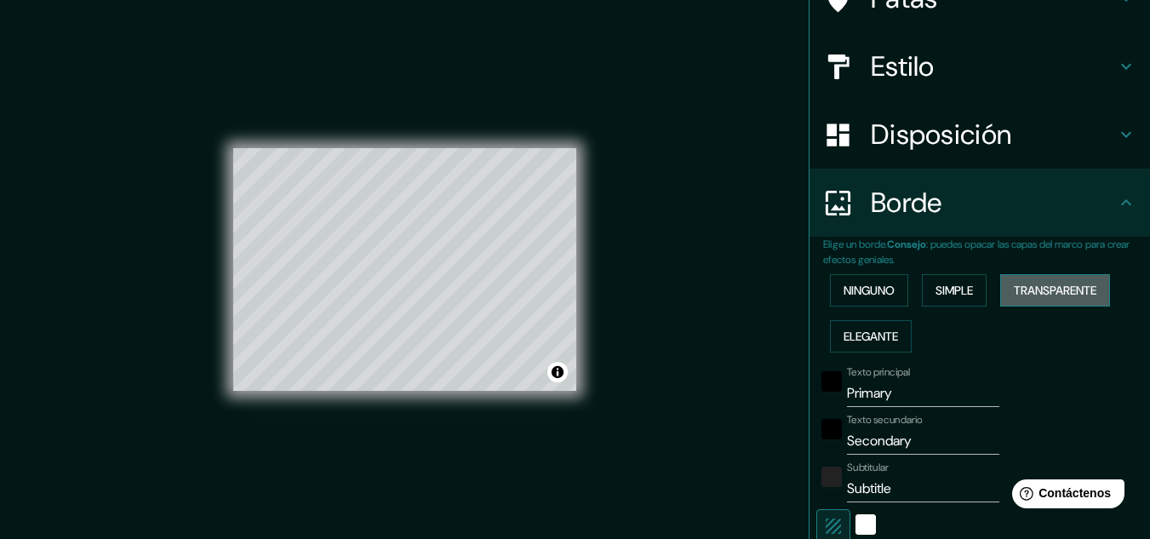
click at [1056, 292] on font "Transparente" at bounding box center [1055, 290] width 83 height 15
drag, startPoint x: 912, startPoint y: 397, endPoint x: 813, endPoint y: 393, distance: 98.9
click at [817, 393] on div "Texto principal Primary" at bounding box center [956, 386] width 279 height 41
type input "193"
type input "32"
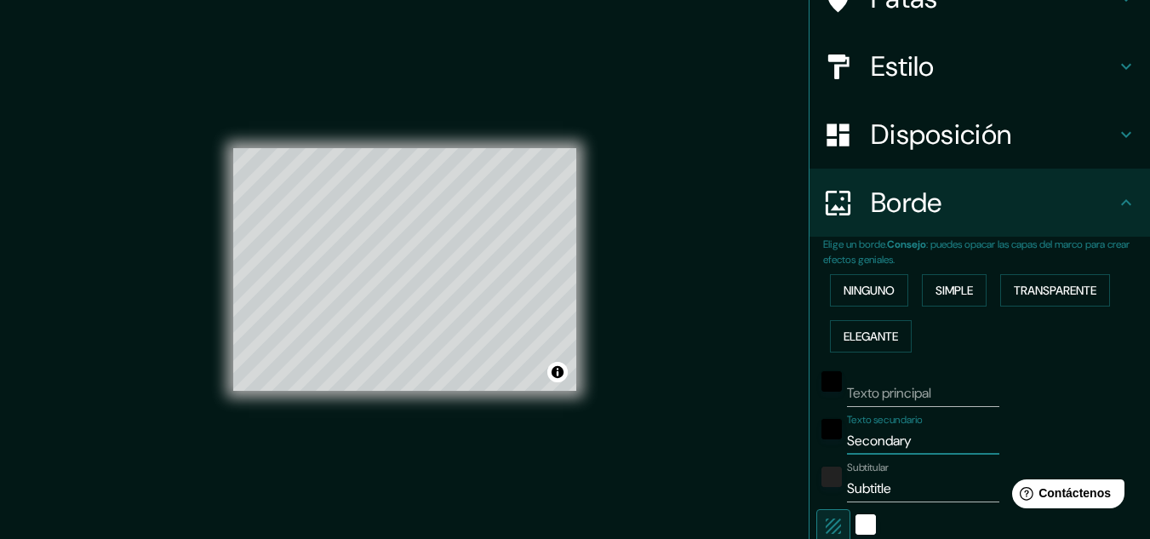
drag, startPoint x: 928, startPoint y: 439, endPoint x: 834, endPoint y: 433, distance: 94.7
click at [834, 433] on div "Texto secundario Secondary" at bounding box center [956, 434] width 279 height 41
type input "M"
type input "193"
type input "32"
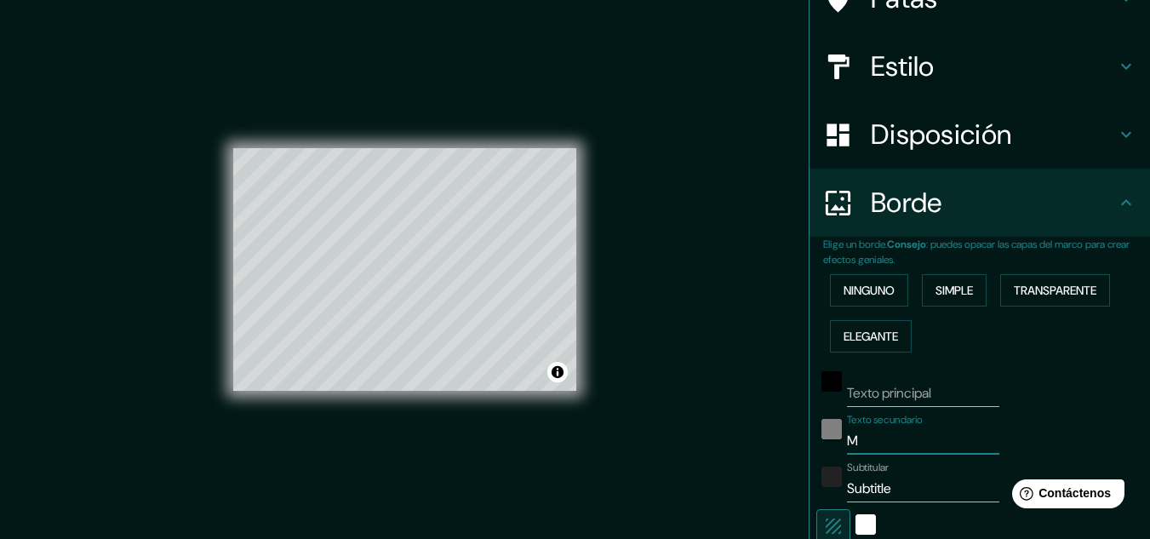
type input "MO"
type input "193"
type input "32"
type input "MOR"
type input "193"
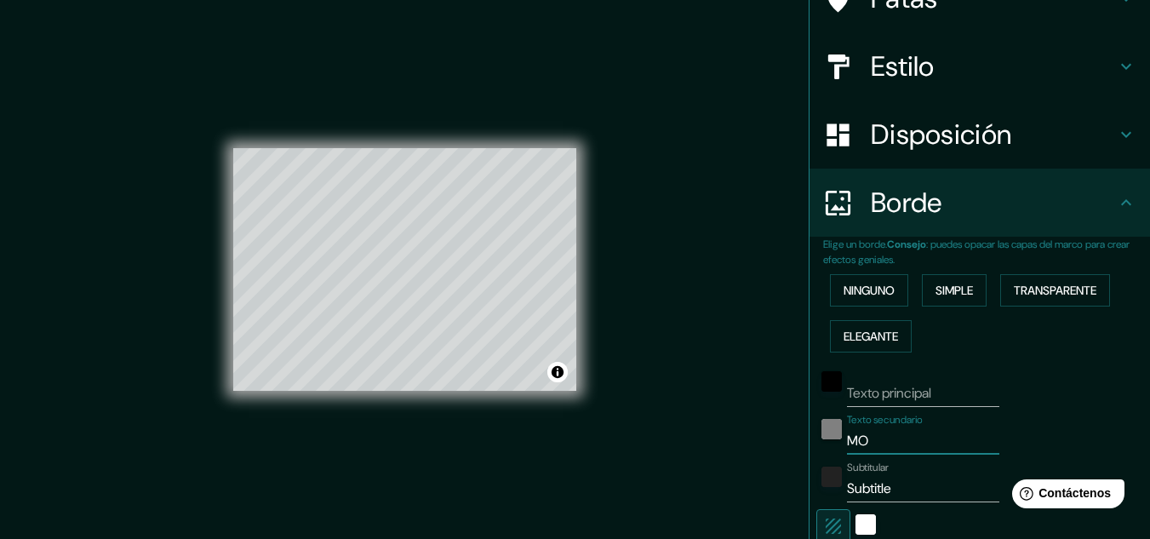
type input "32"
type input "MORF"
type input "193"
type input "32"
type input "MORFO"
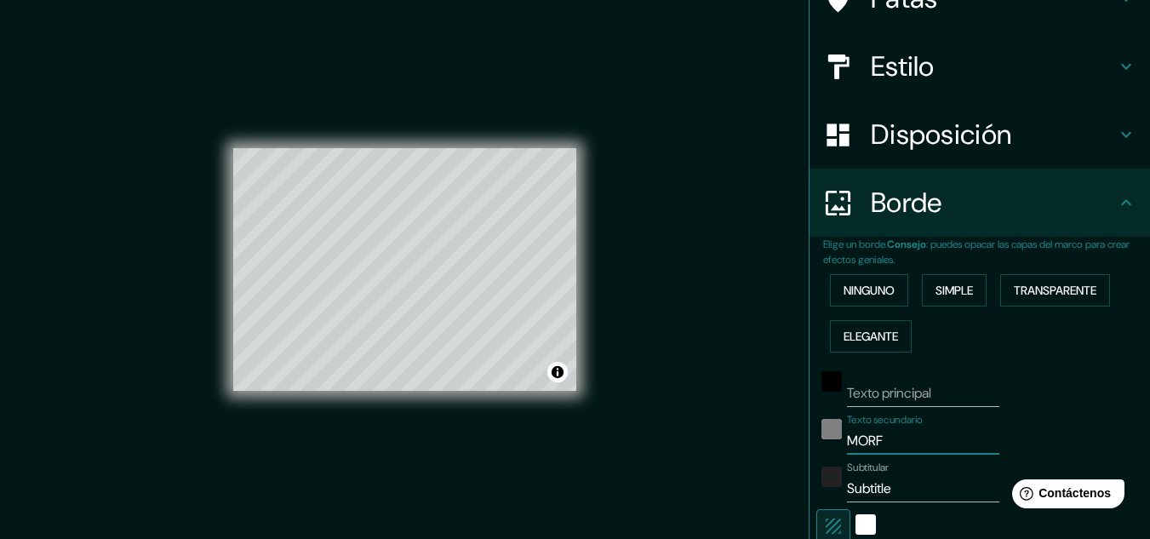
type input "193"
type input "32"
type input "MORFOL"
type input "193"
type input "32"
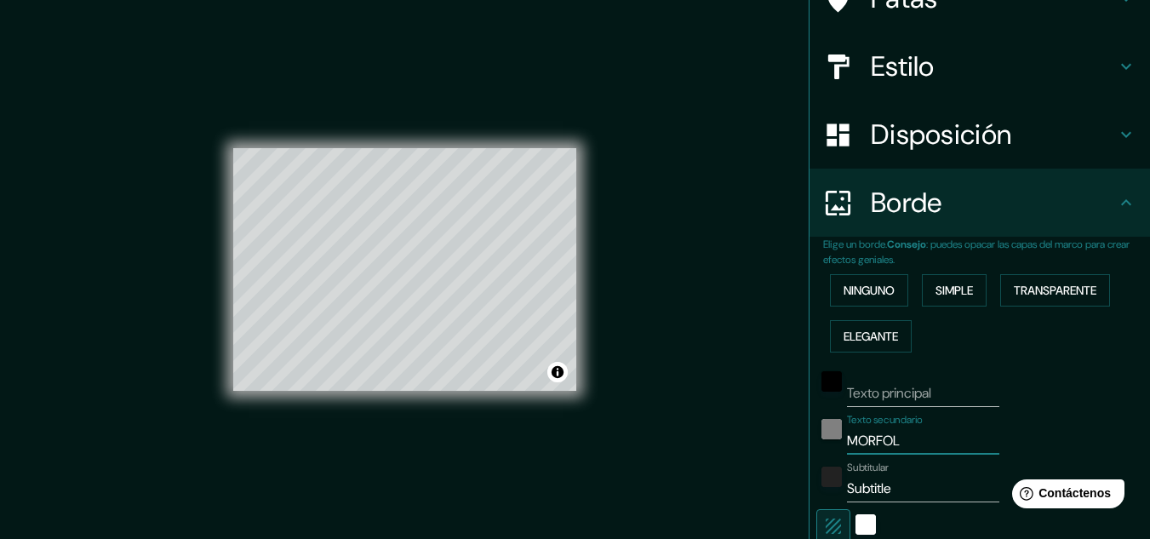
type input "MORFOLI"
type input "193"
type input "32"
type input "MORFOL"
type input "193"
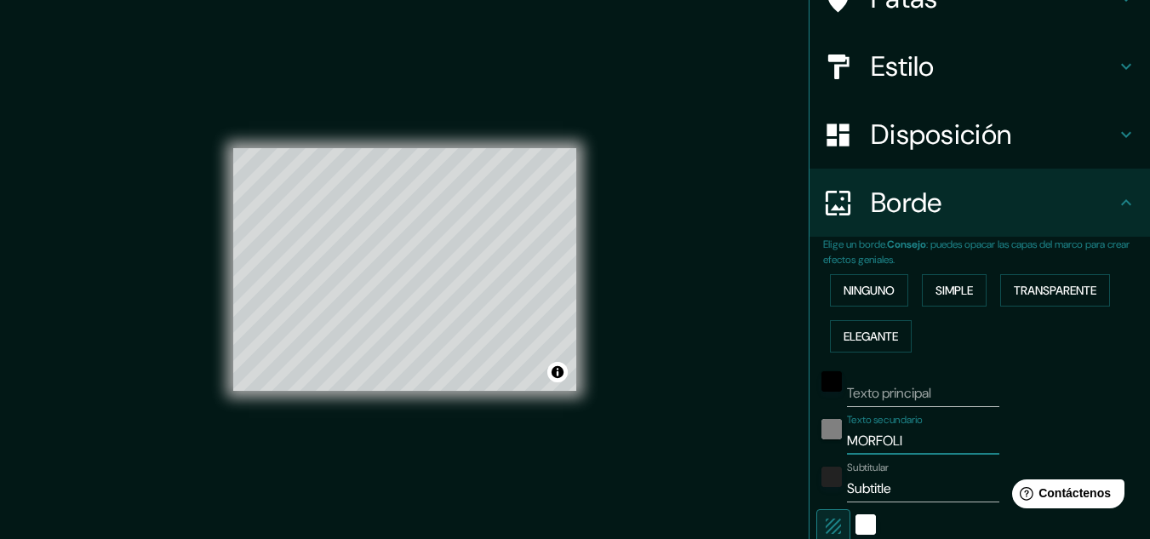
type input "32"
type input "MORFOLO"
type input "193"
type input "32"
type input "MORFOLOG"
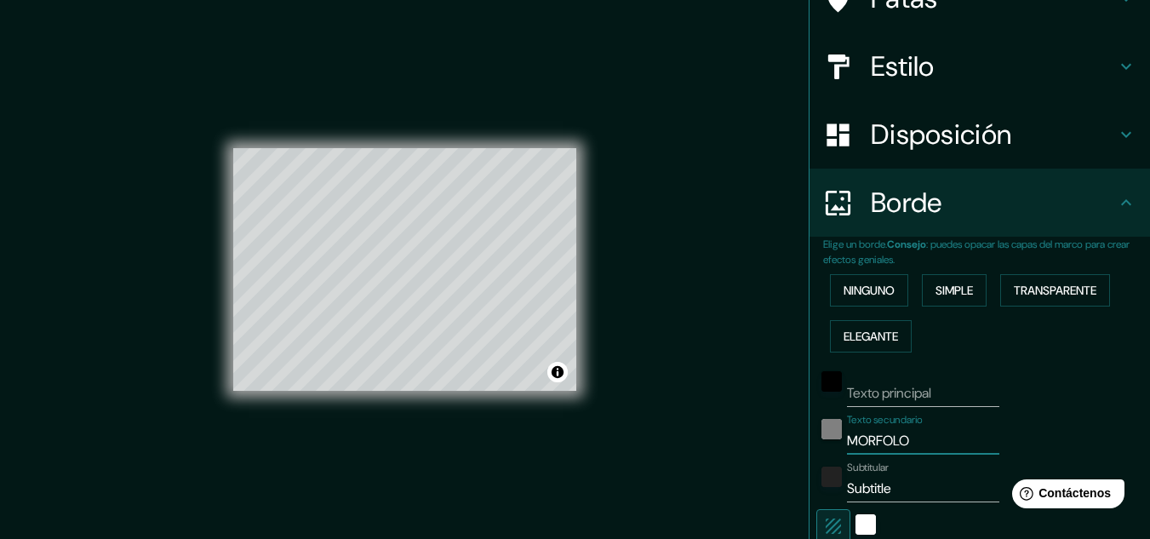
type input "193"
type input "32"
type input "MORFOLOGI"
type input "193"
type input "32"
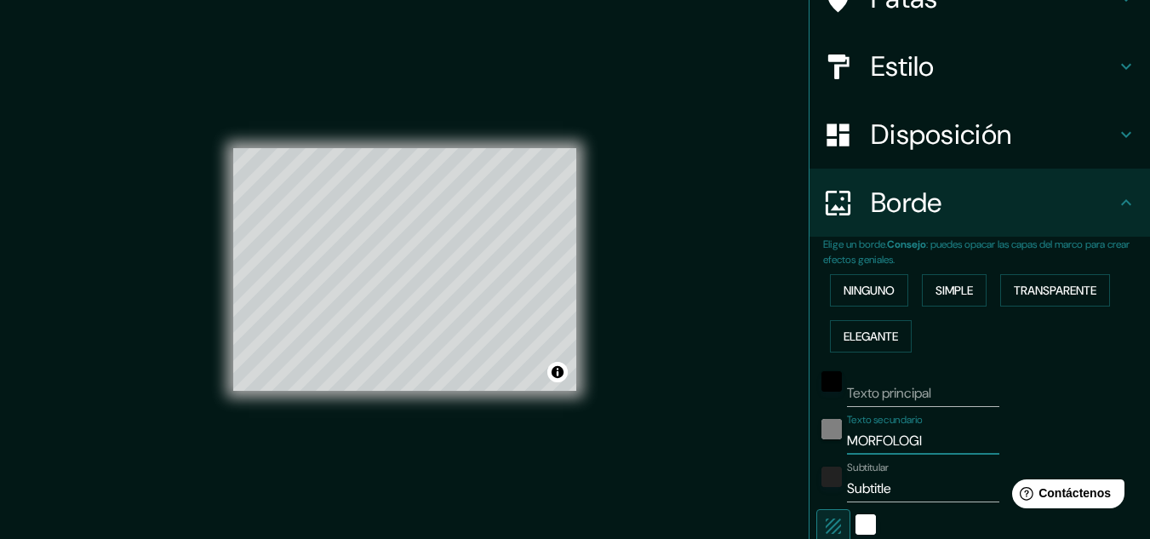
type input "MORFOLOGIA"
type input "193"
type input "32"
type input "MORFOLOGIA"
type input "193"
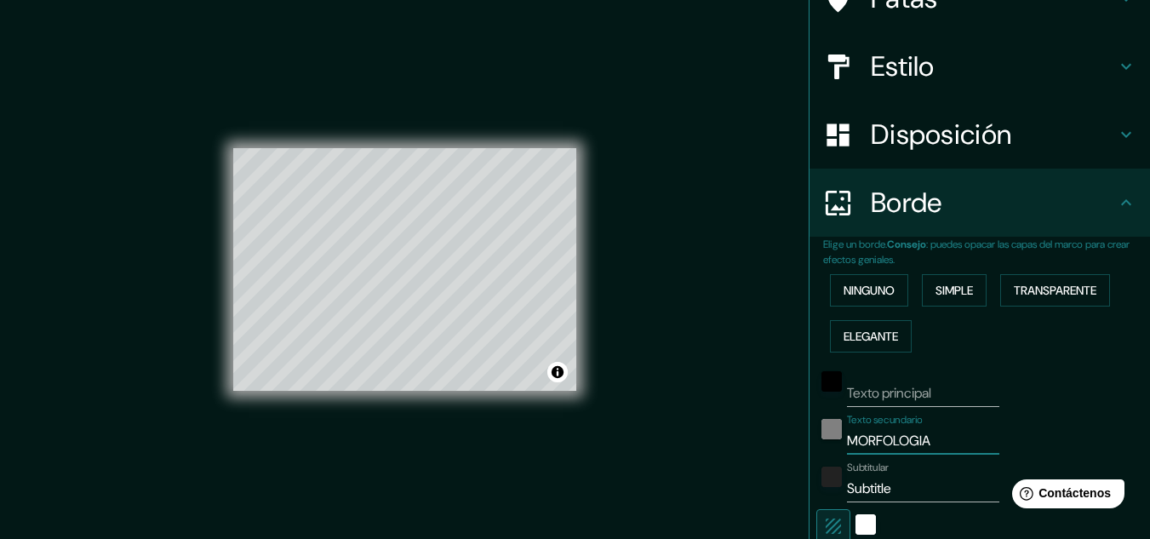
type input "32"
type input "MORFOLOGIA i"
type input "193"
type input "32"
type input "MORFOLOGIA ii"
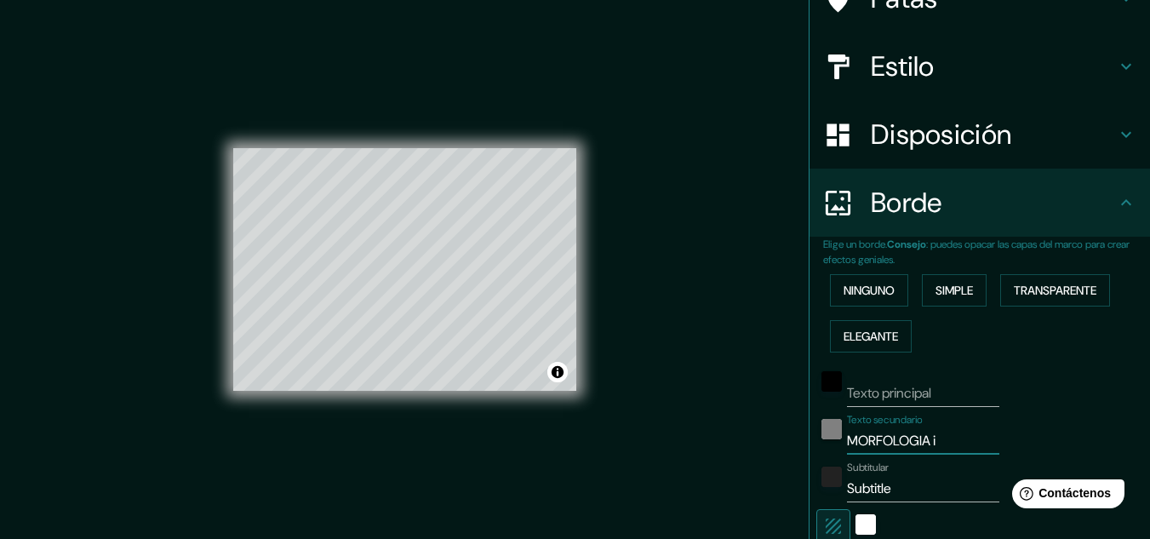
type input "193"
type input "32"
type input "MORFOLOGIA iii"
type input "193"
type input "32"
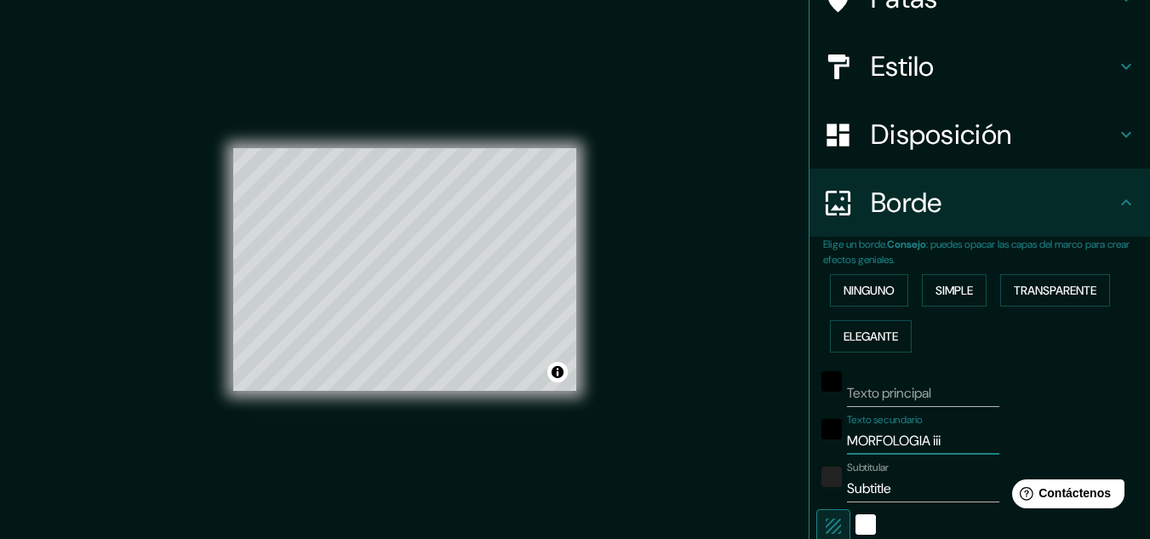
type input "MORFOLOGIA iii"
drag, startPoint x: 891, startPoint y: 497, endPoint x: 760, endPoint y: 473, distance: 133.4
click at [760, 473] on div "Mappin Ubicación [GEOGRAPHIC_DATA], [GEOGRAPHIC_DATA], [GEOGRAPHIC_DATA] Patas …" at bounding box center [575, 283] width 1150 height 567
type input "G"
type input "193"
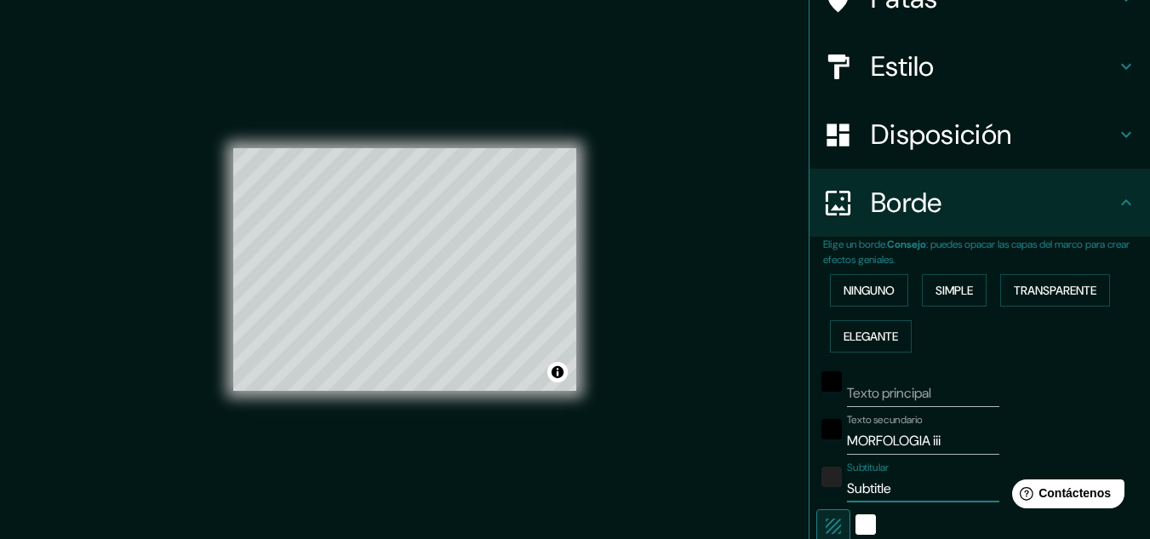
type input "32"
type input "GR"
type input "193"
type input "32"
type input "GRU"
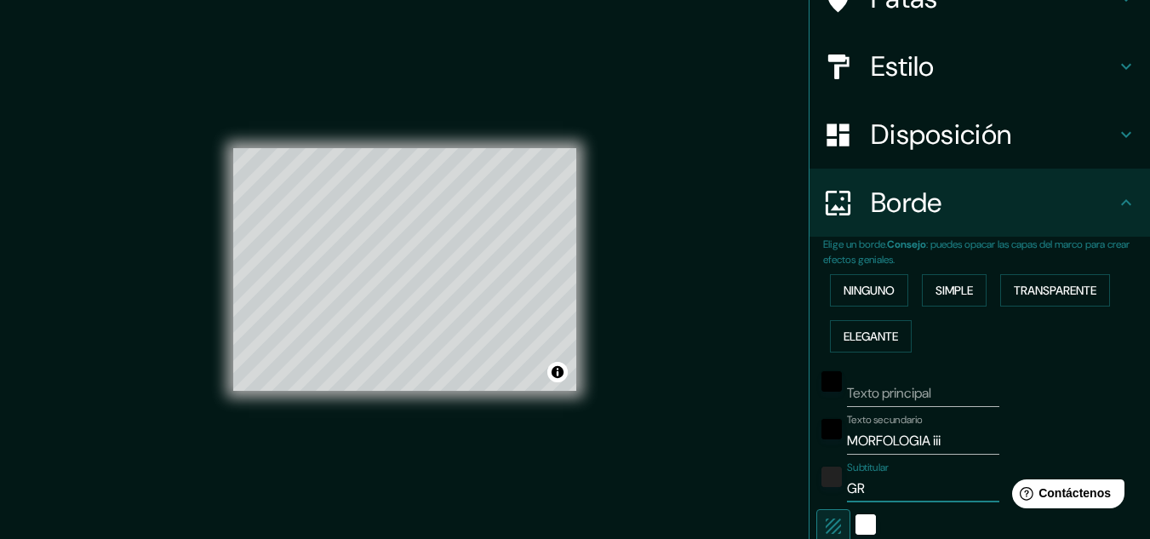
type input "193"
type input "32"
type input "GRUP"
type input "193"
type input "32"
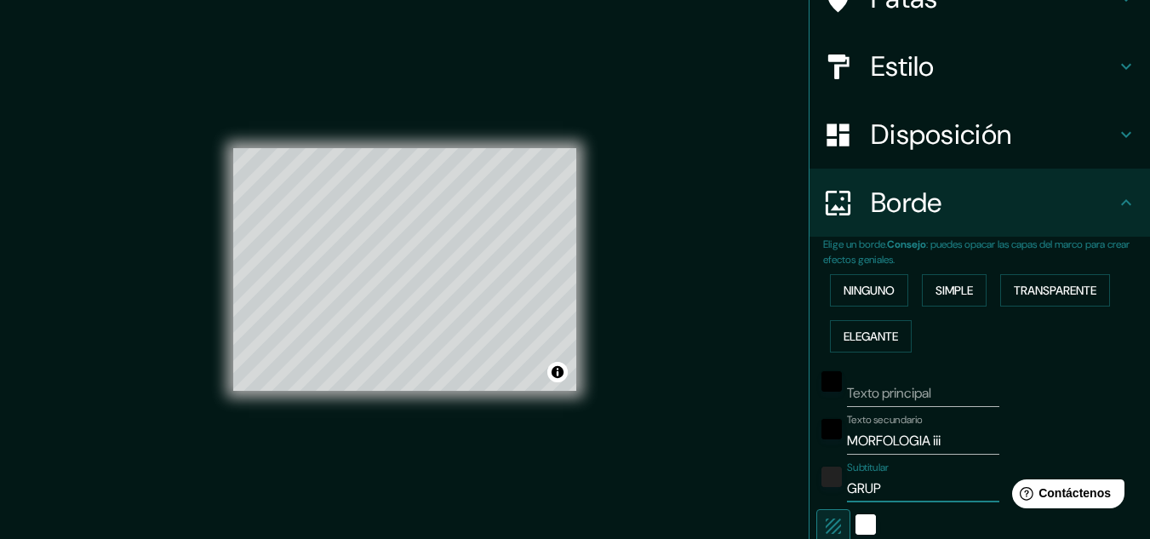
type input "GRUPO"
type input "193"
type input "32"
type input "GRUPO"
type input "193"
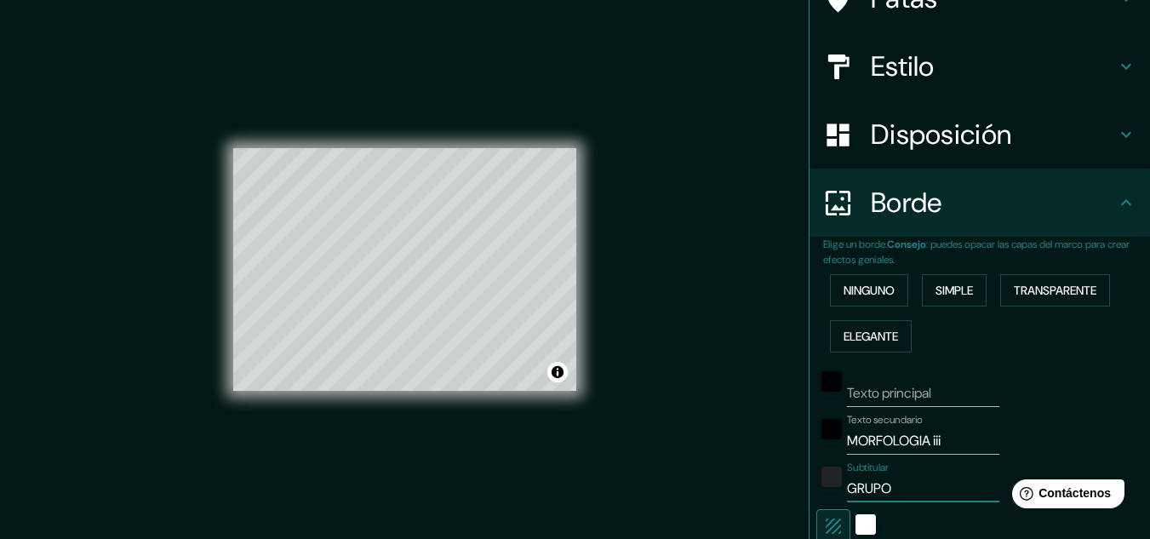
type input "32"
type input "GRUPO 3"
type input "193"
type input "32"
type input "GRUPO 3"
